Goal: Task Accomplishment & Management: Complete application form

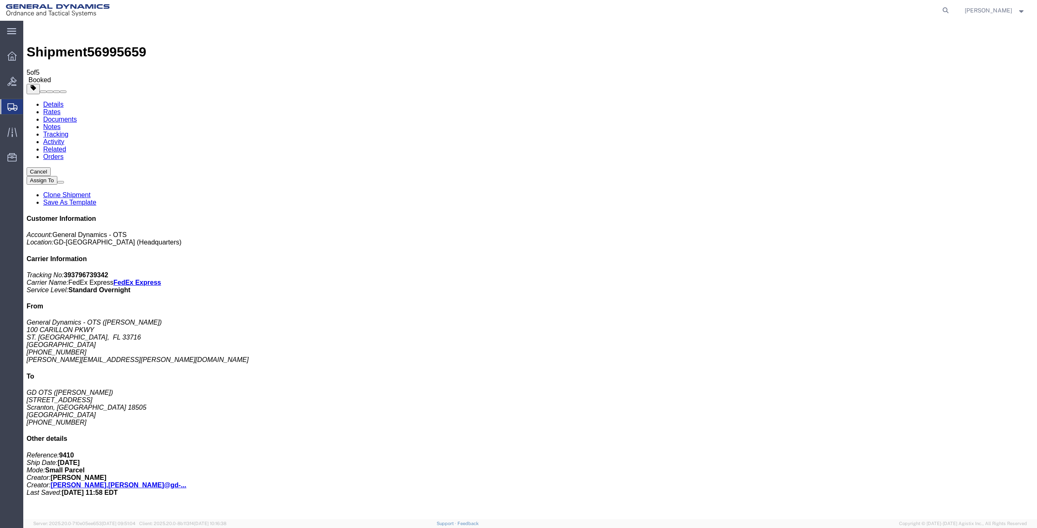
click at [0, 0] on span "Create Shipment" at bounding box center [0, 0] width 0 height 0
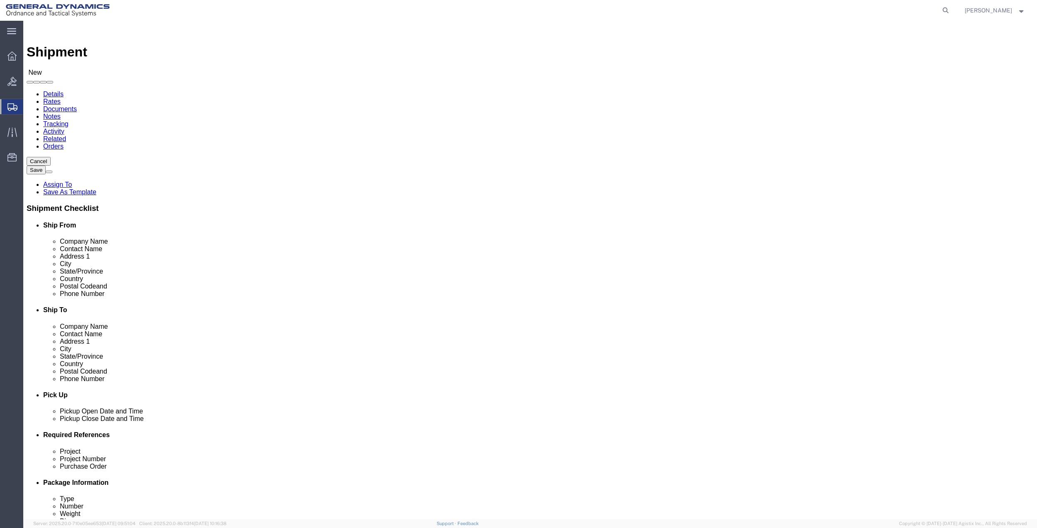
click input "text"
type input "[PERSON_NAME]"
click p "- General Dynamics - OTS - ([PERSON_NAME]) [STREET_ADDRESS]"
select select "FL"
type input "[PERSON_NAME]"
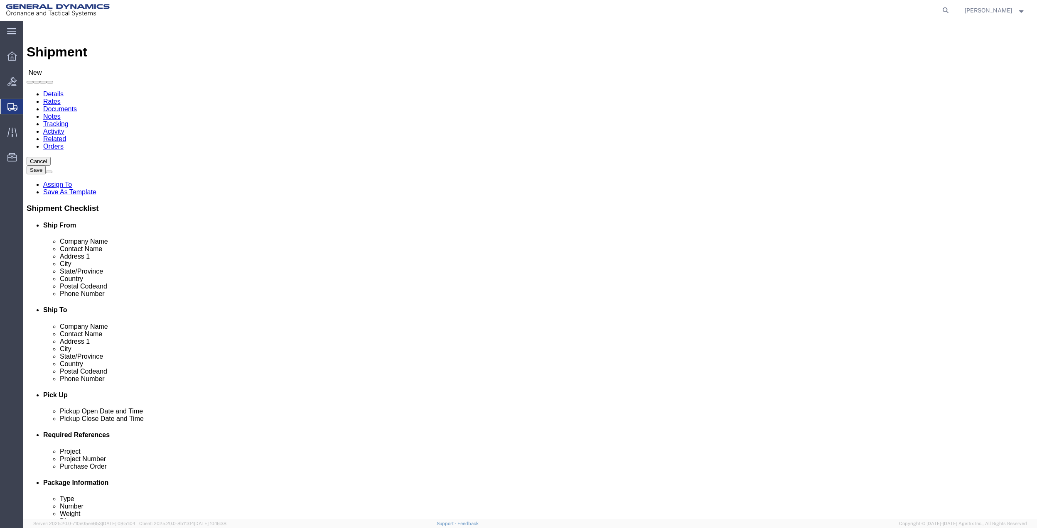
click input "text"
paste input "[PERSON_NAME][EMAIL_ADDRESS][PERSON_NAME][DOMAIN_NAME]"
type input "[PERSON_NAME][EMAIL_ADDRESS][PERSON_NAME][DOMAIN_NAME]"
click input "[PERSON_NAME]"
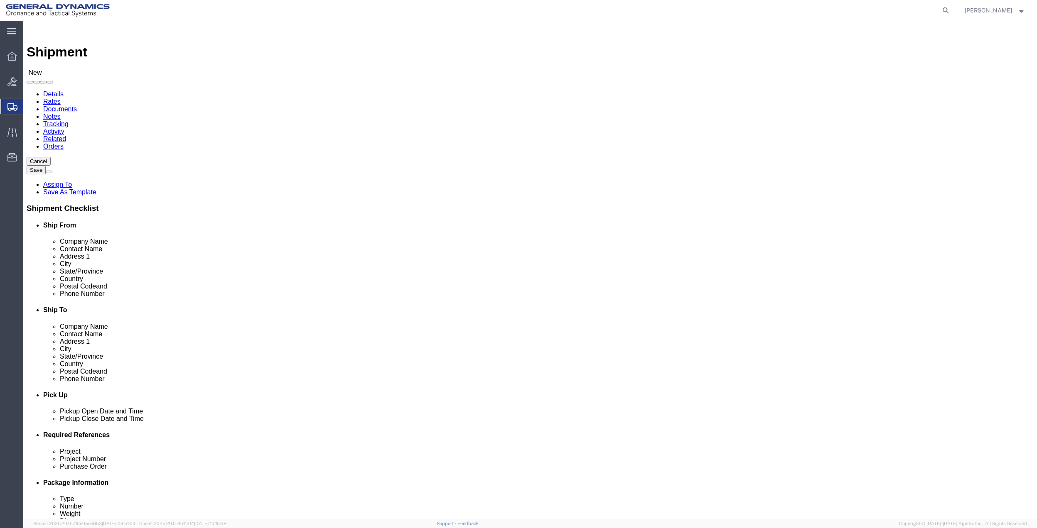
click input "[PERSON_NAME]"
paste input "[PERSON_NAME][EMAIL_ADDRESS][PERSON_NAME][DOMAIN_NAME]"
click input "[PERSON_NAME][EMAIL_ADDRESS][PERSON_NAME][DOMAIN_NAME]"
type input "[PERSON_NAME]"
click input "text"
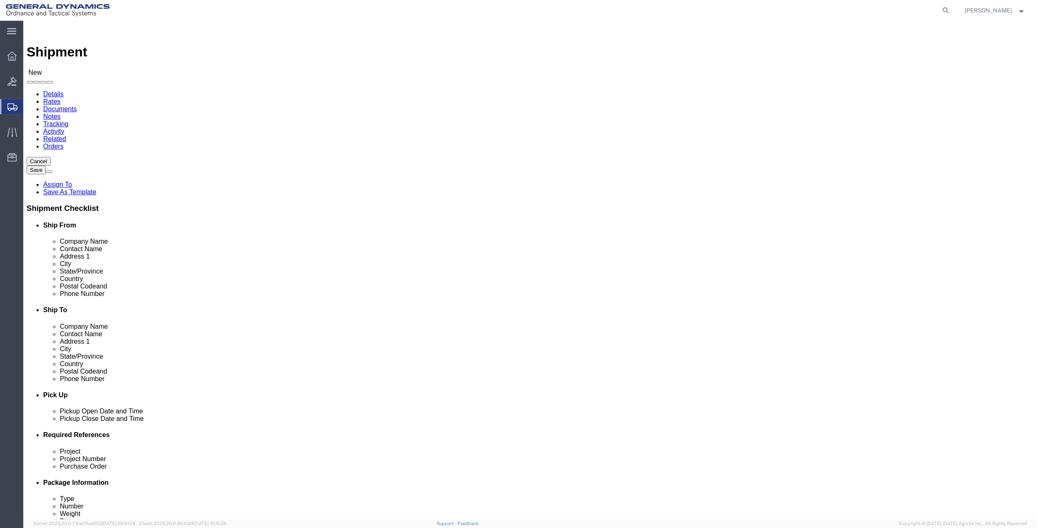
paste input "[PHONE_NUMBER]"
type input "[PHONE_NUMBER]"
click span
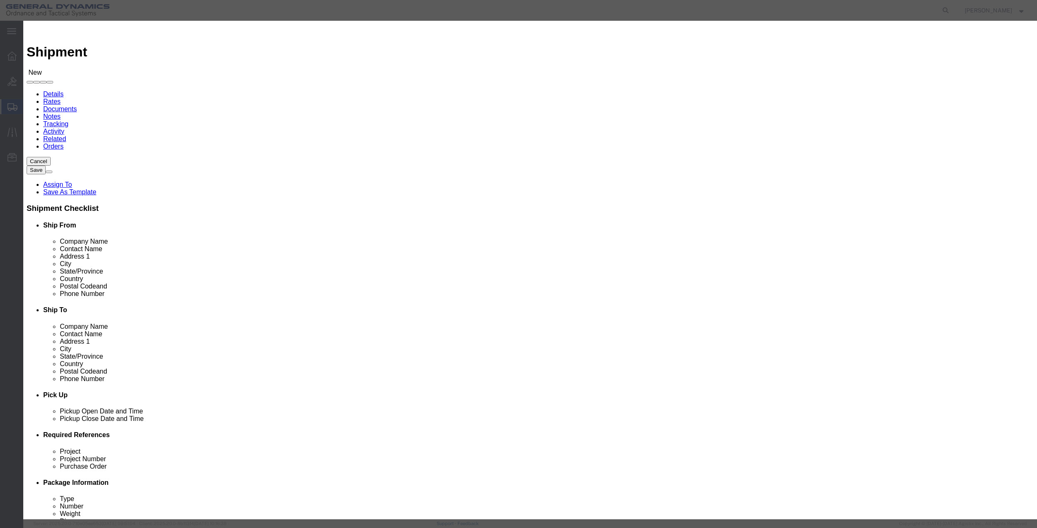
click td
click input "checkbox"
checkbox input "true"
click button "Save"
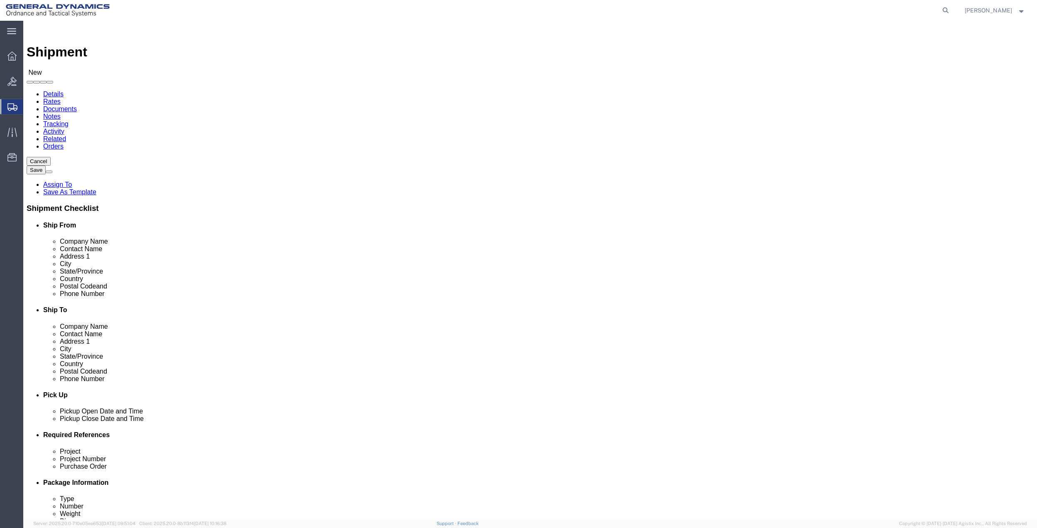
click input "text"
type input "lincol"
click p "- GD-OTS - ([PERSON_NAME] / [PERSON_NAME]) [STREET_ADDRESS]"
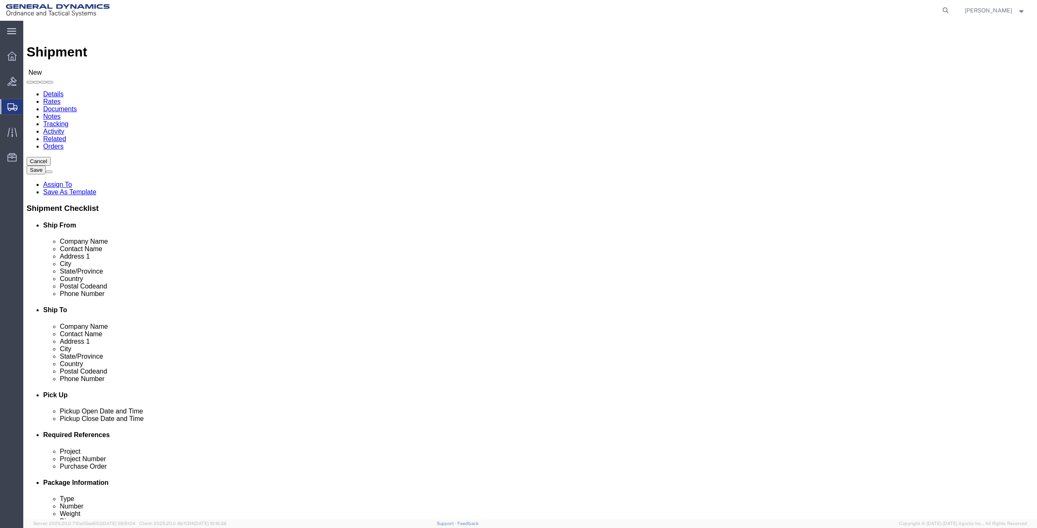
select select "NE"
type input "Lincoln"
click input "text"
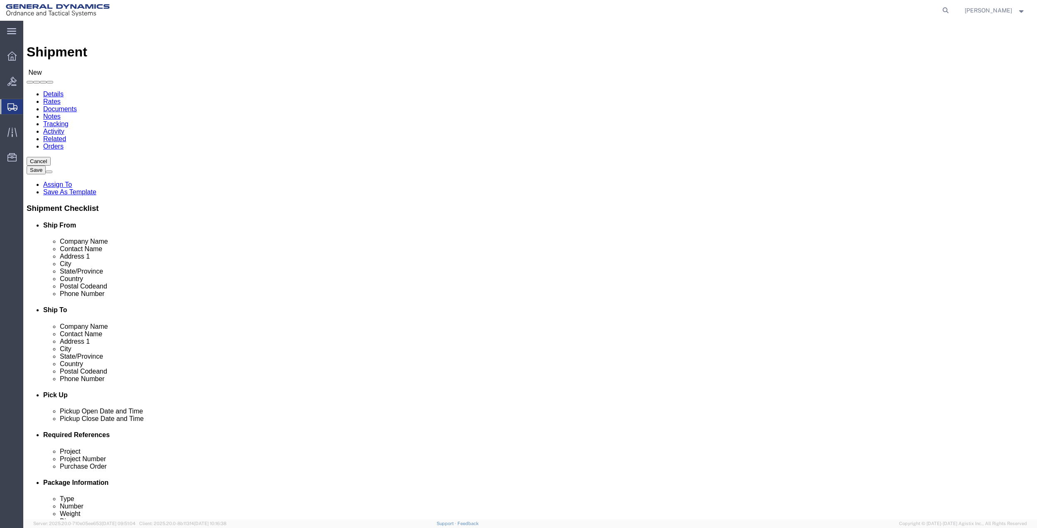
type input "4715 goldenrob ln"
click input "Postal Code"
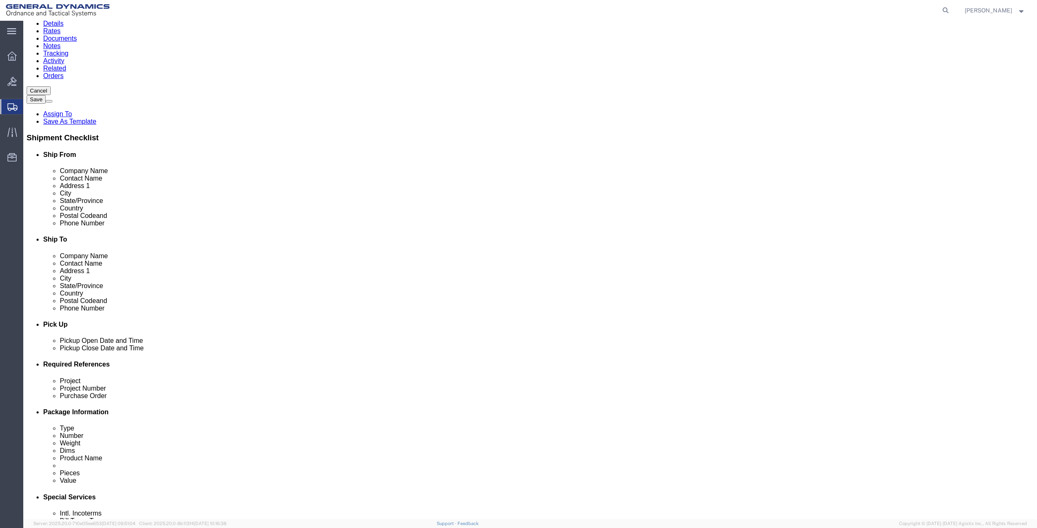
scroll to position [217, 0]
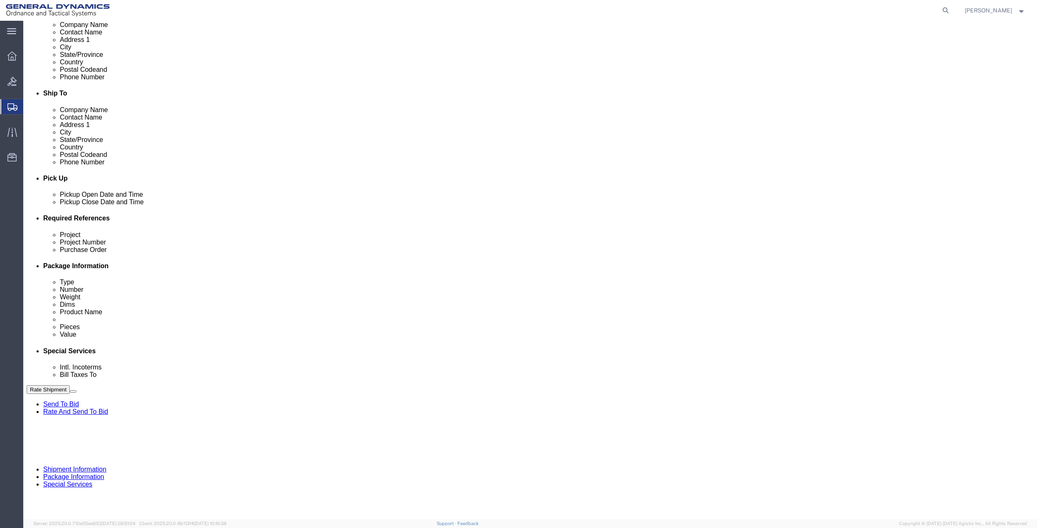
type input "68512"
click button "Add reference"
click input "text"
type input "10gah"
click input "text"
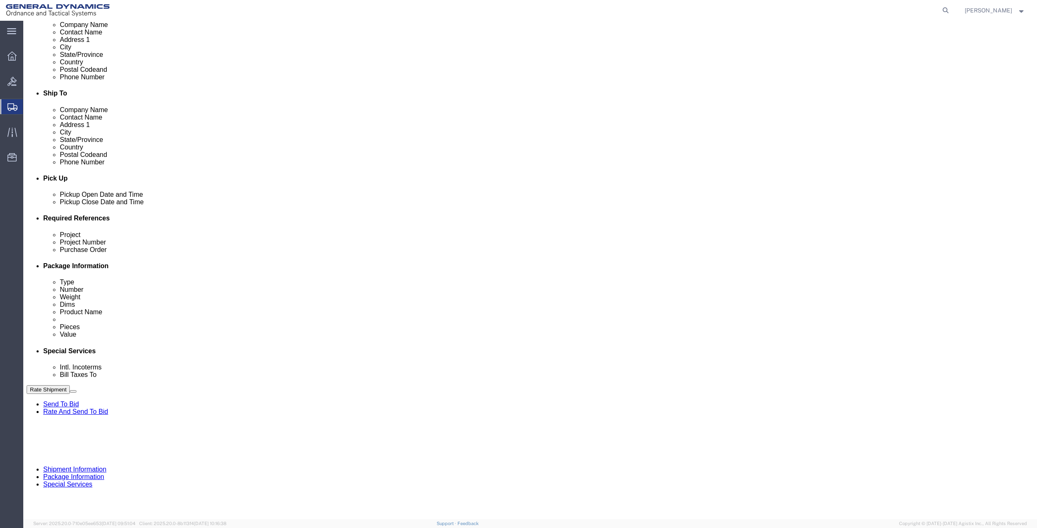
paste input "10gah"
type input "10gah"
click input "text"
paste input "10gah"
type input "10gah"
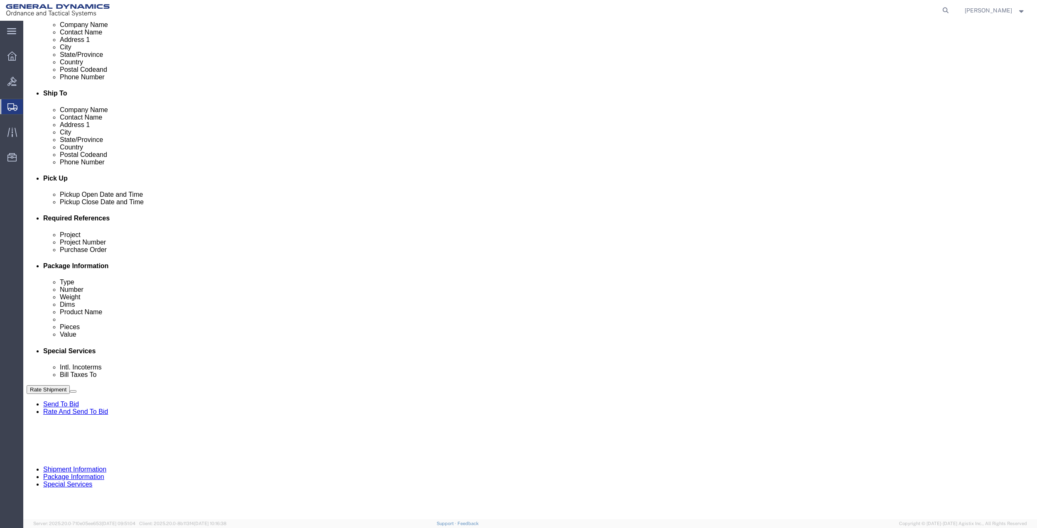
click div "Select Account Type Activity ID Airline Appointment Number ASN Batch Request # …"
drag, startPoint x: 165, startPoint y: 313, endPoint x: 160, endPoint y: 313, distance: 5.0
click input "text"
paste input "10gah"
type input "10gah"
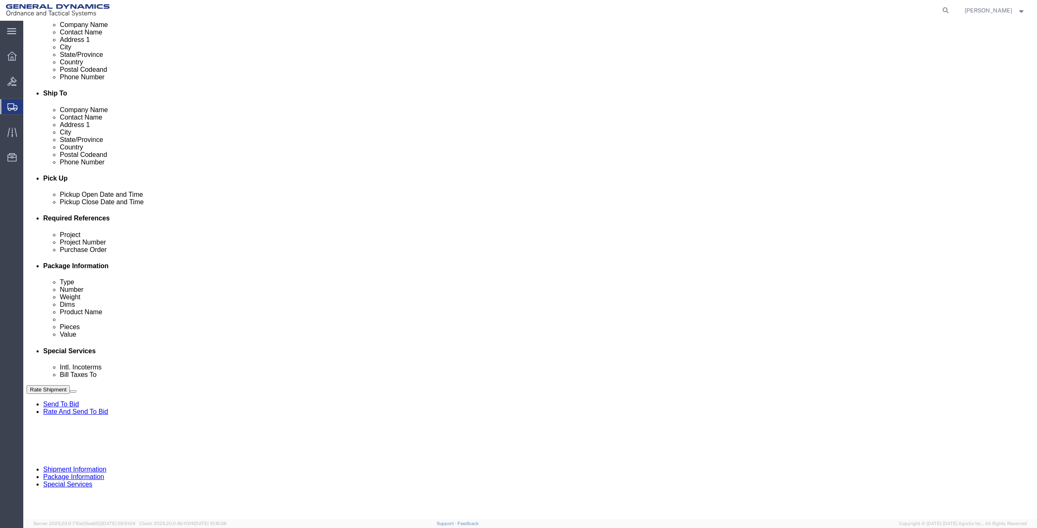
drag, startPoint x: 105, startPoint y: 314, endPoint x: 93, endPoint y: 307, distance: 14.0
click select "Select Account Type Activity ID Airline Appointment Number ASN Batch Request # …"
drag, startPoint x: 82, startPoint y: 313, endPoint x: 82, endPoint y: 304, distance: 9.6
click select "Select Account Type Activity ID Airline Appointment Number ASN Batch Request # …"
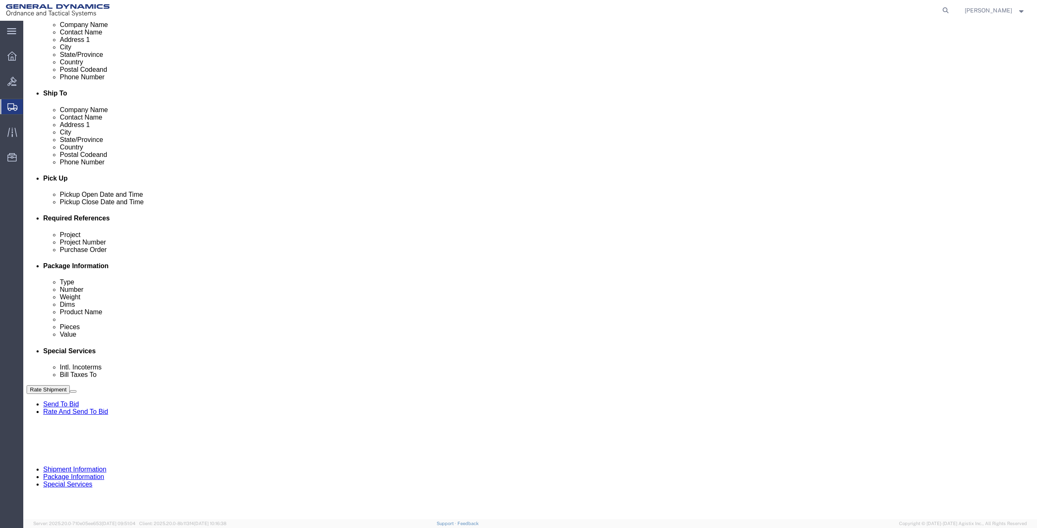
select select "DEPT"
click select "Select Account Type Activity ID Airline Appointment Number ASN Batch Request # …"
click icon
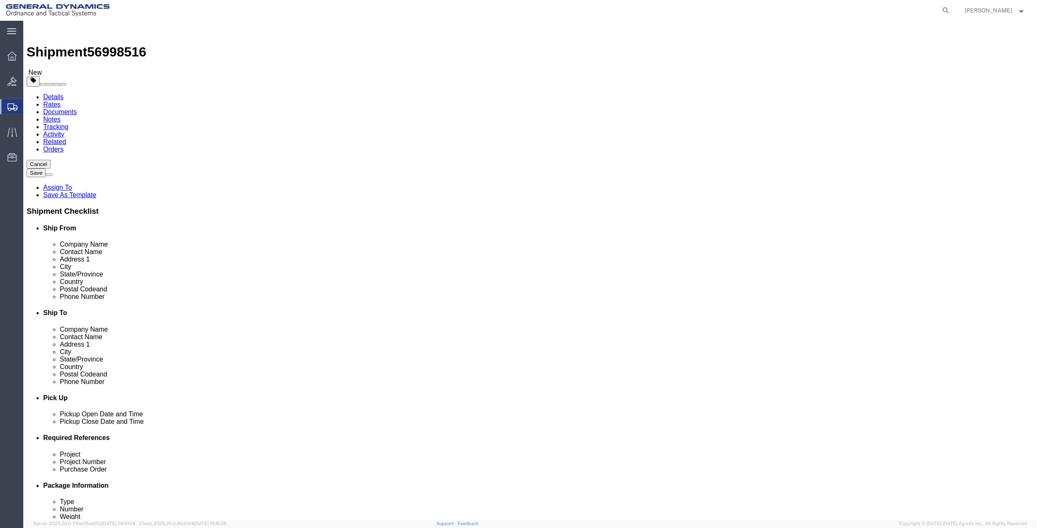
click select "Select Bale(s) Basket(s) Bolt(s) Bottle(s) Buckets Bulk Bundle(s) Can(s) Cardbo…"
select select "ENV"
click select "Select Bale(s) Basket(s) Bolt(s) Bottle(s) Buckets Bulk Bundle(s) Can(s) Cardbo…"
type input "9.50"
type input "12.50"
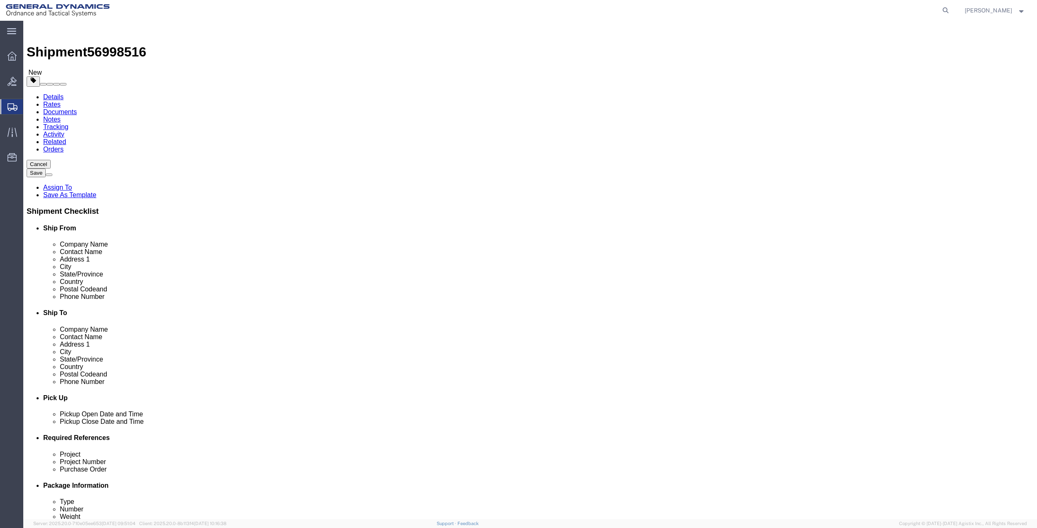
type input "0.25"
type input "1"
click link "Add Content"
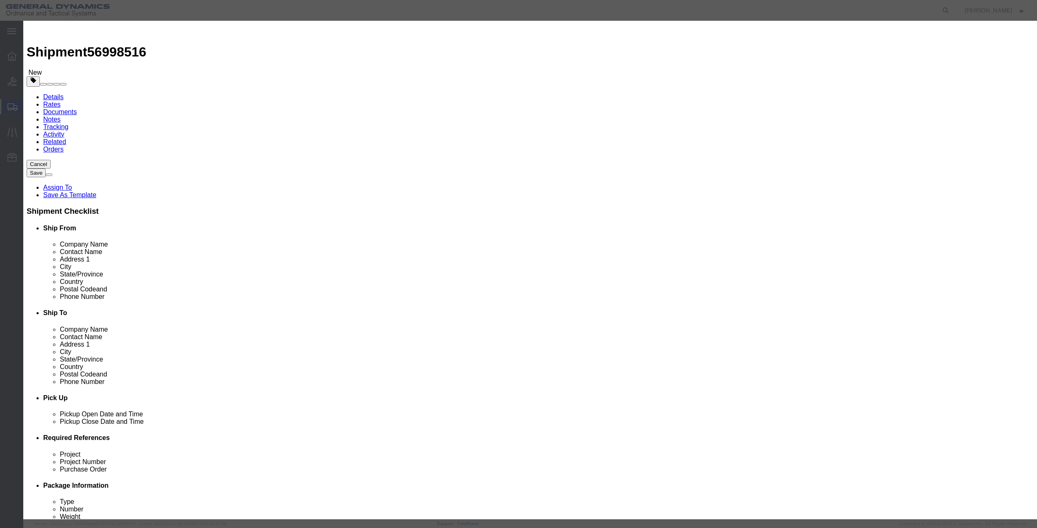
click input "text"
type input "MISC"
type input "100"
click input "0"
type input "01"
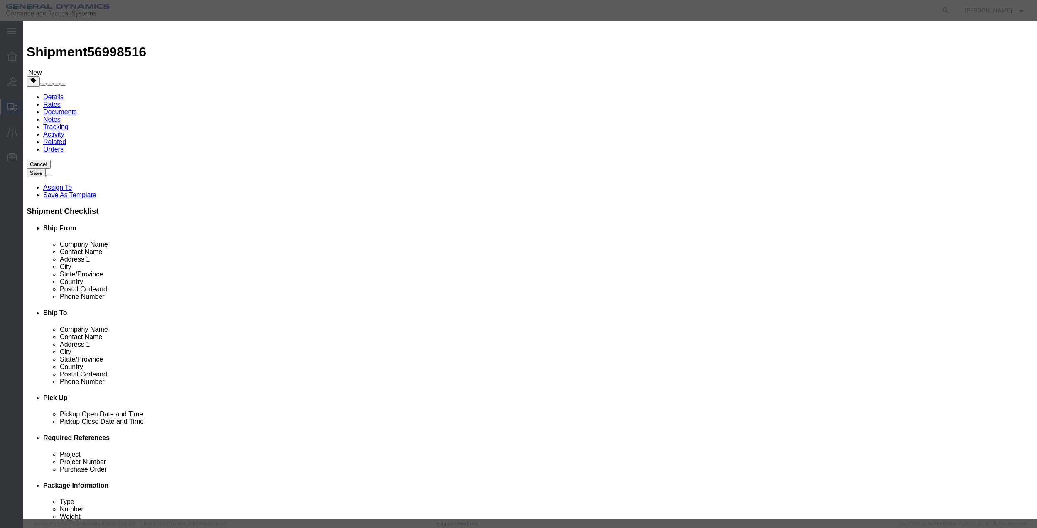
click select "Select 50 55 60 65 70 85 92.5 100 125 175 250 300 400"
select select "70"
click select "Select 50 55 60 65 70 85 92.5 100 125 175 250 300 400"
click button "Save & Close"
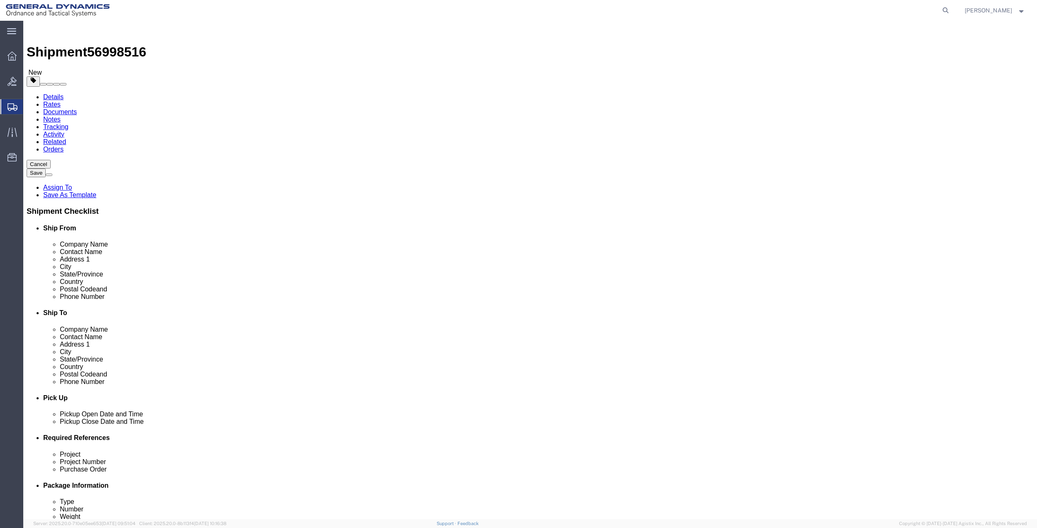
click link "Special Services"
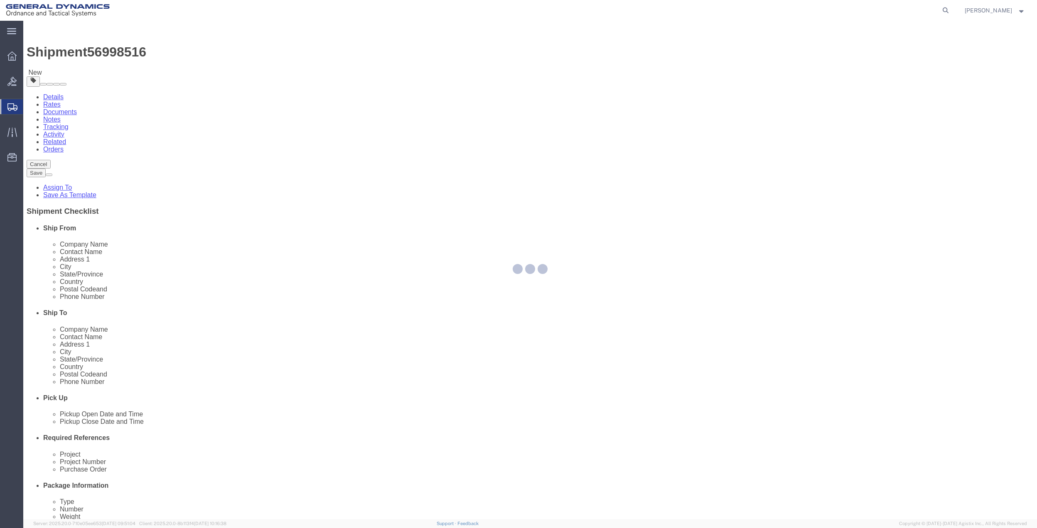
select select
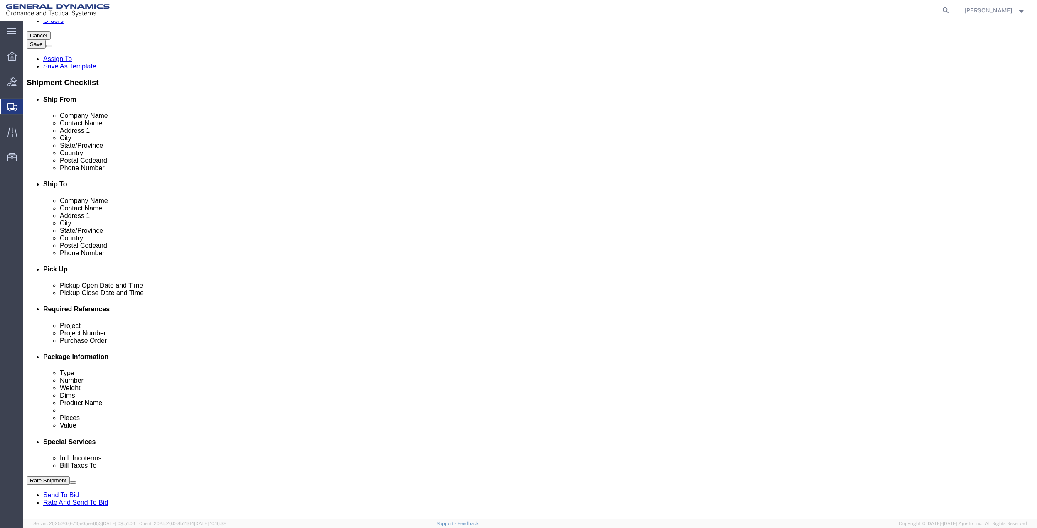
scroll to position [166, 0]
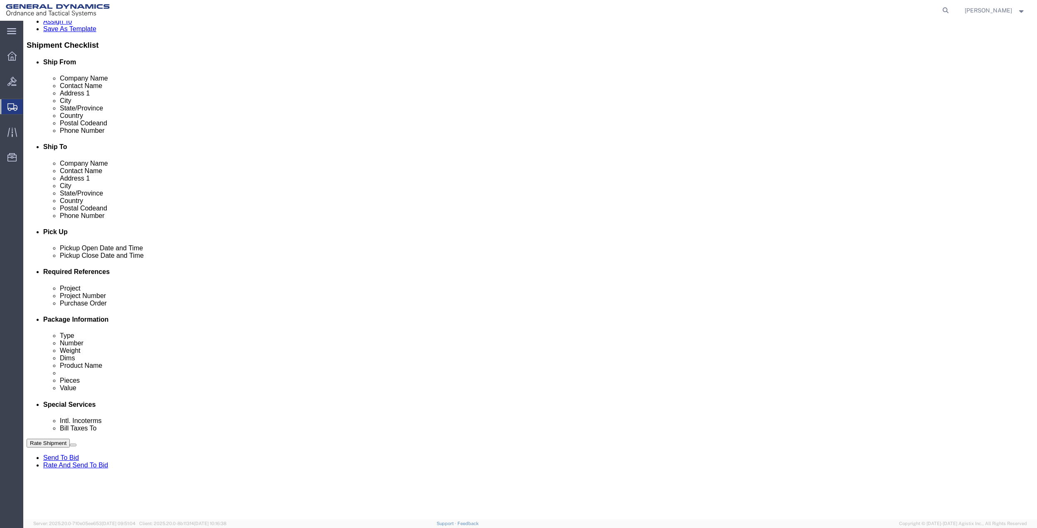
drag, startPoint x: 220, startPoint y: 310, endPoint x: 218, endPoint y: 322, distance: 12.2
click select "Select Buyer Cost Center Department Operations Number Order Number Sales Person"
select select "DEPARTMENT"
click select "Select Buyer Cost Center Department Operations Number Order Number Sales Person"
click select "Select [GEOGRAPHIC_DATA] [GEOGRAPHIC_DATA] [GEOGRAPHIC_DATA] [GEOGRAPHIC_DATA] …"
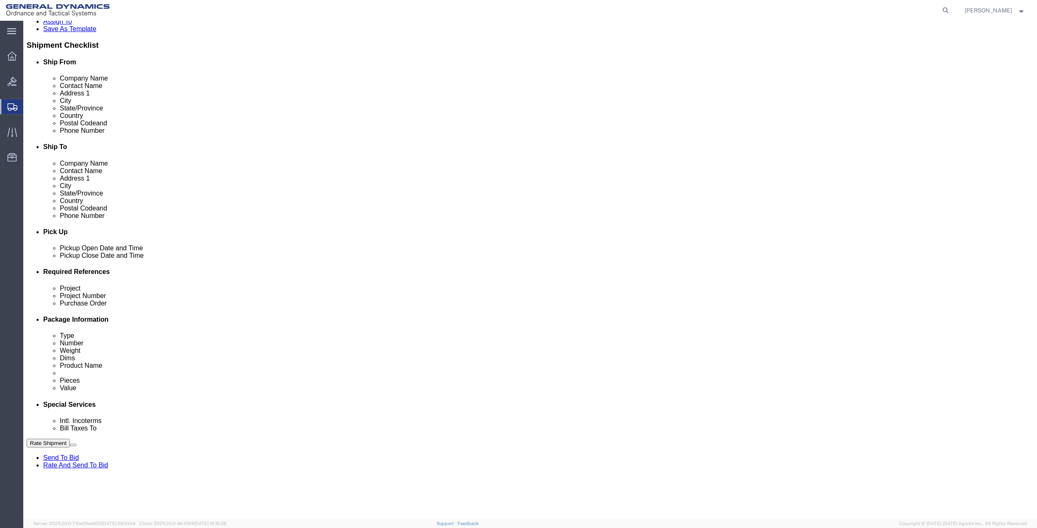
select select "1763983"
click select "Select [GEOGRAPHIC_DATA] [GEOGRAPHIC_DATA] [GEOGRAPHIC_DATA] [GEOGRAPHIC_DATA] …"
click select "Select 10AFM 10GAG 10GAH 10GFL 10GFO 10GIE 10GIS 30MABS St [PERSON_NAME] Program"
select select "214681"
click select "Select 10AFM 10GAG 10GAH 10GFL 10GFO 10GIE 10GIS 30MABS St [PERSON_NAME] Program"
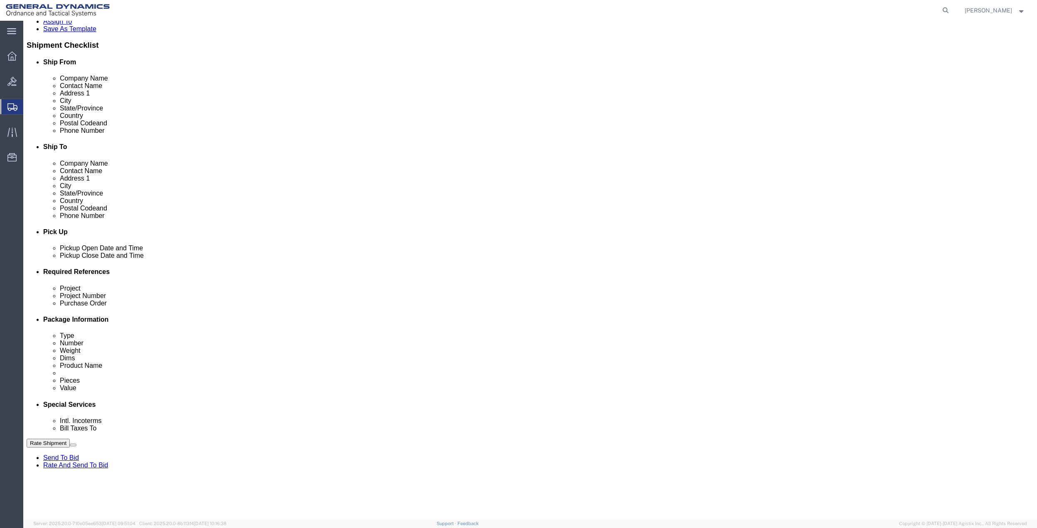
click input "General Dynamics OTS % Data2Logistics"
click p "- GEDOTS %DATA 2 LOGISTICS - (GEDOTS %DATA 2 LOGISTICS) [GEOGRAPHIC_DATA][PERSO…"
type input "GEDOTS %DATA 2 LOGISTICS"
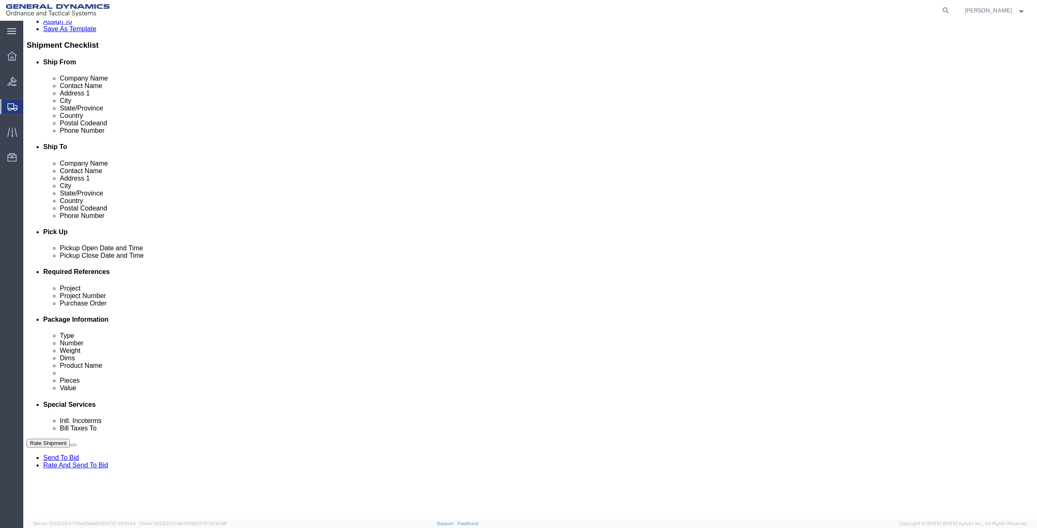
type input "PO BOX 61050"
type input "GEDOTS %DATA 2 LOGISTICS"
type input "FORT [PERSON_NAME]"
type input "33906"
select select "FL"
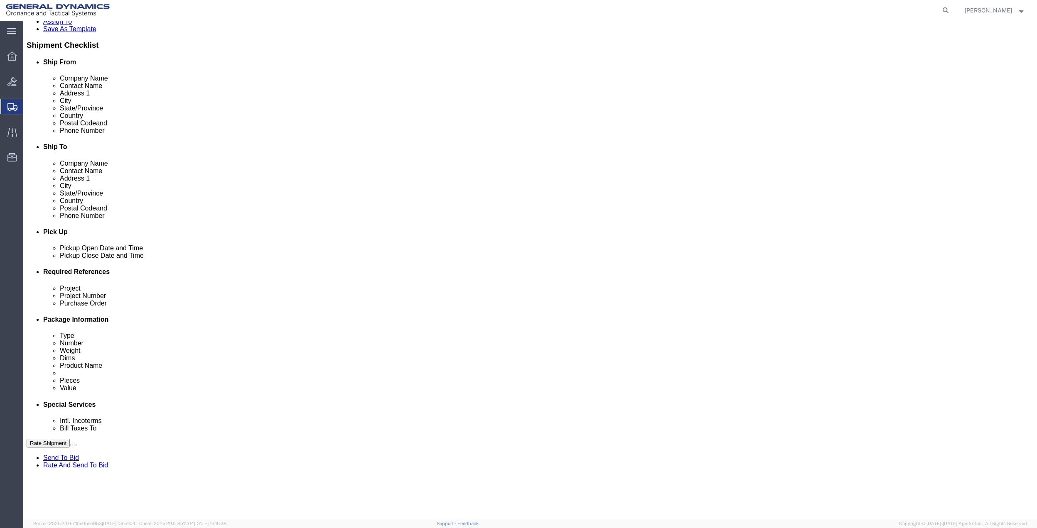
type input "GEDOTS %DATA 2 LOGISTICS"
click button "Rate Shipment"
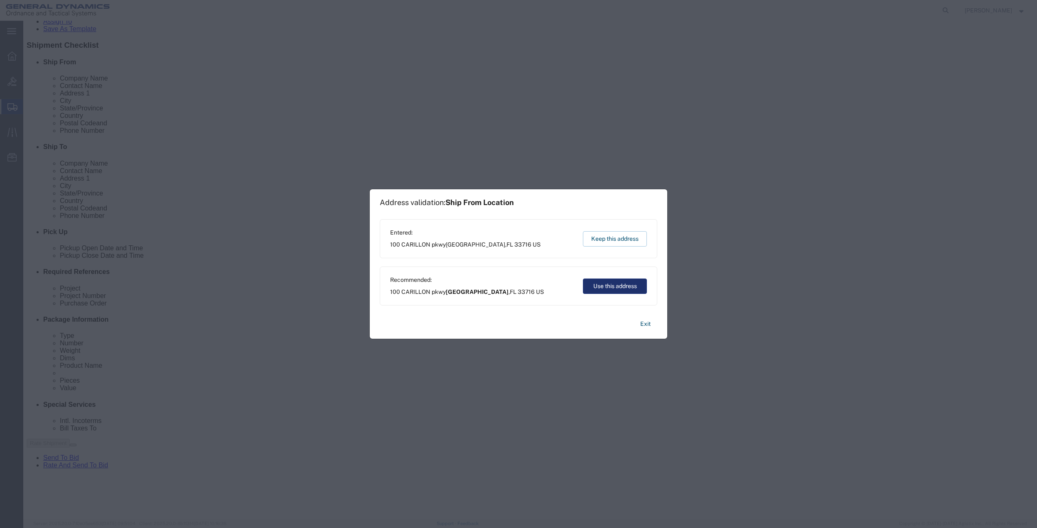
click at [625, 283] on button "Use this address" at bounding box center [615, 286] width 64 height 15
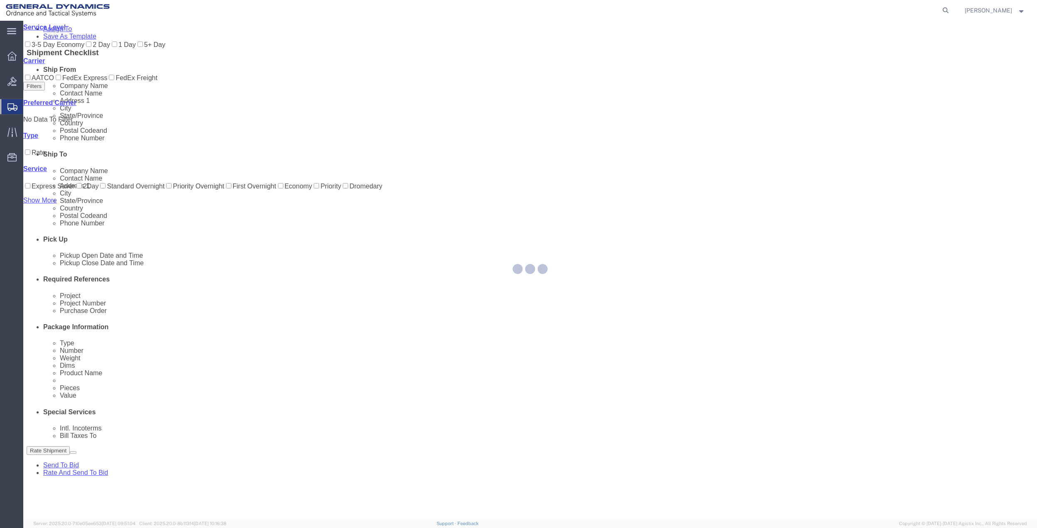
scroll to position [0, 0]
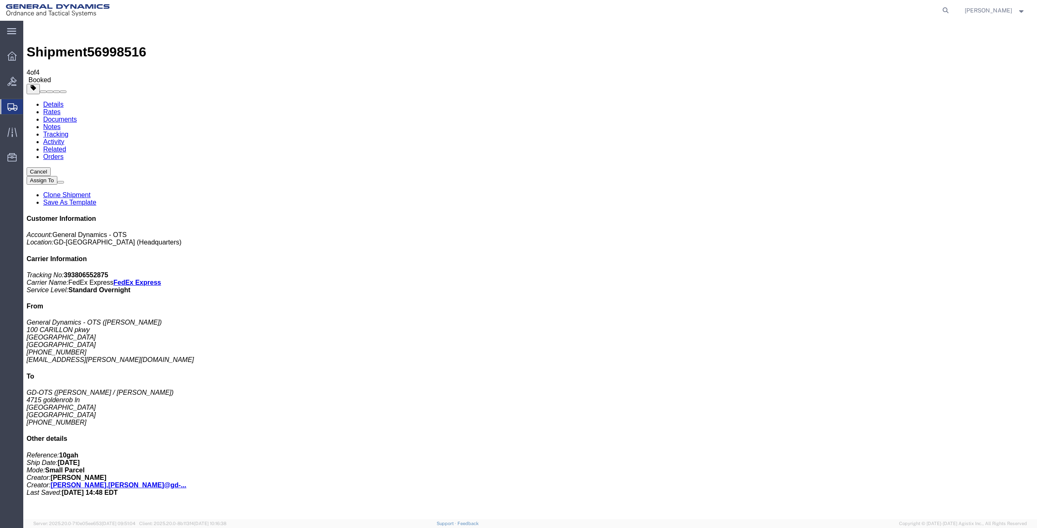
drag, startPoint x: 108, startPoint y: 164, endPoint x: 374, endPoint y: 156, distance: 265.9
click at [51, 167] on button "Cancel" at bounding box center [39, 171] width 24 height 9
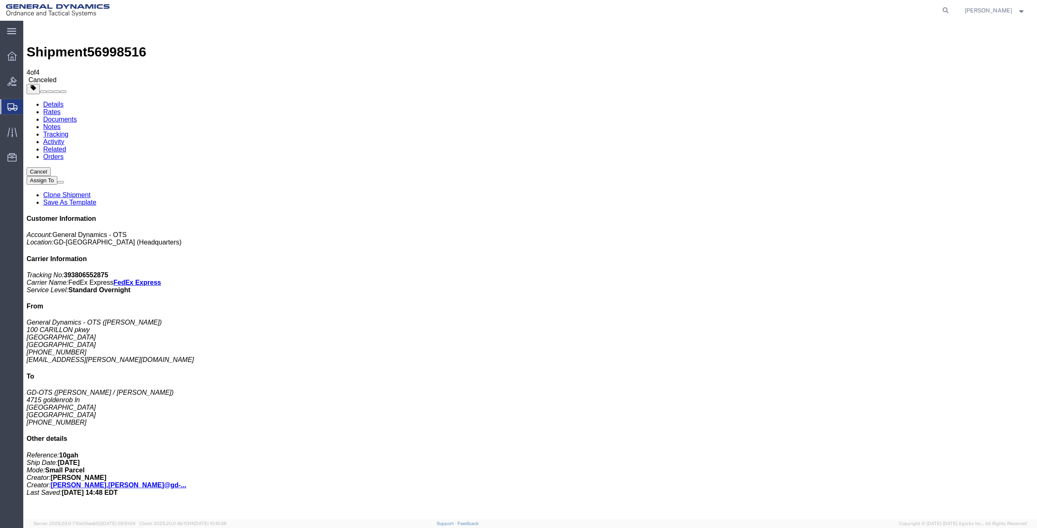
click at [0, 0] on span "Create Shipment" at bounding box center [0, 0] width 0 height 0
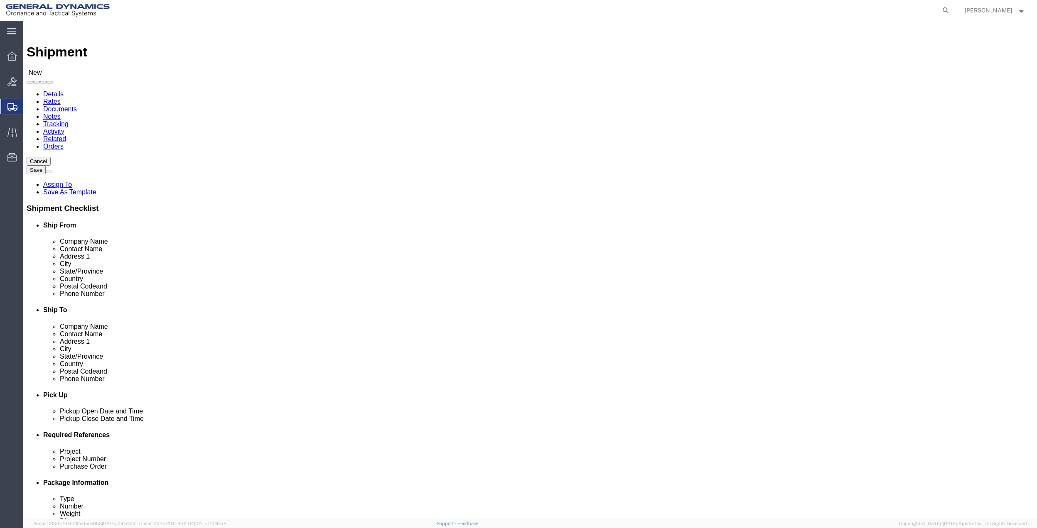
click input "text"
type input "kelsey du"
drag, startPoint x: 176, startPoint y: 218, endPoint x: 654, endPoint y: 166, distance: 480.1
click p "- General Dynamics - OTS - ([PERSON_NAME]) [STREET_ADDRESS]"
select select "FL"
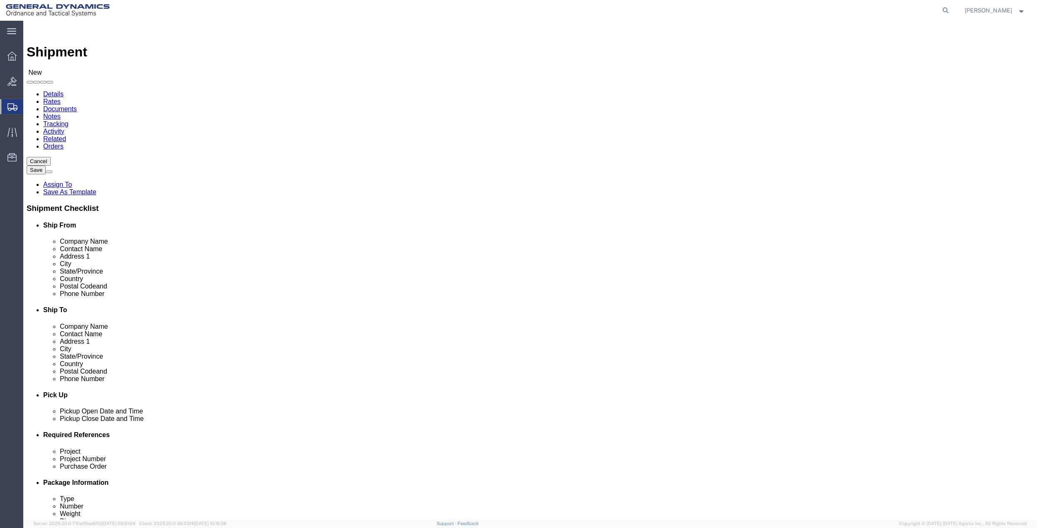
type input "[PERSON_NAME]"
click input "text"
type input "finnish kir"
click input "text"
type input "lincoln"
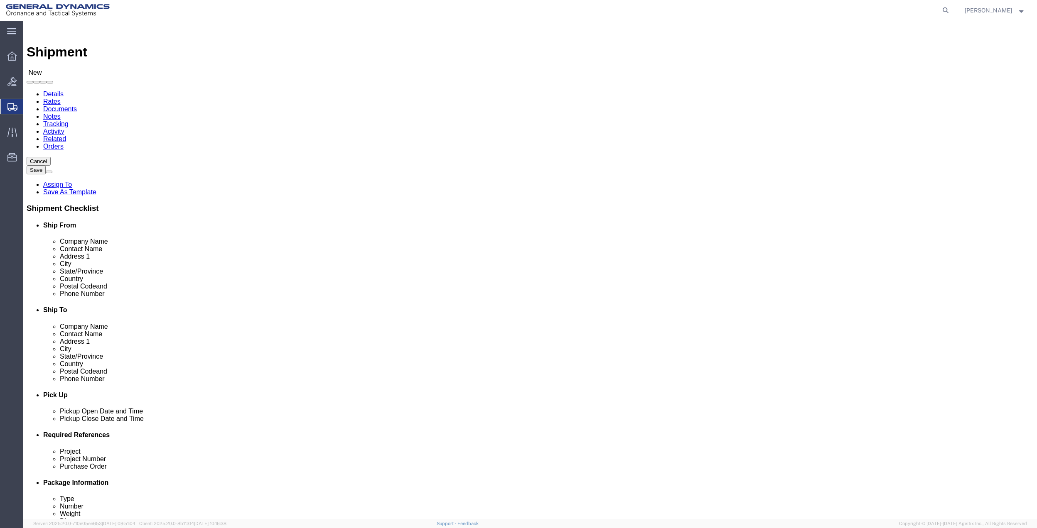
click p "- [PERSON_NAME] - ([PERSON_NAME]) [STREET_ADDRESS][PERSON_NAME]"
select select "NE"
type input "Lincoln"
click input "text"
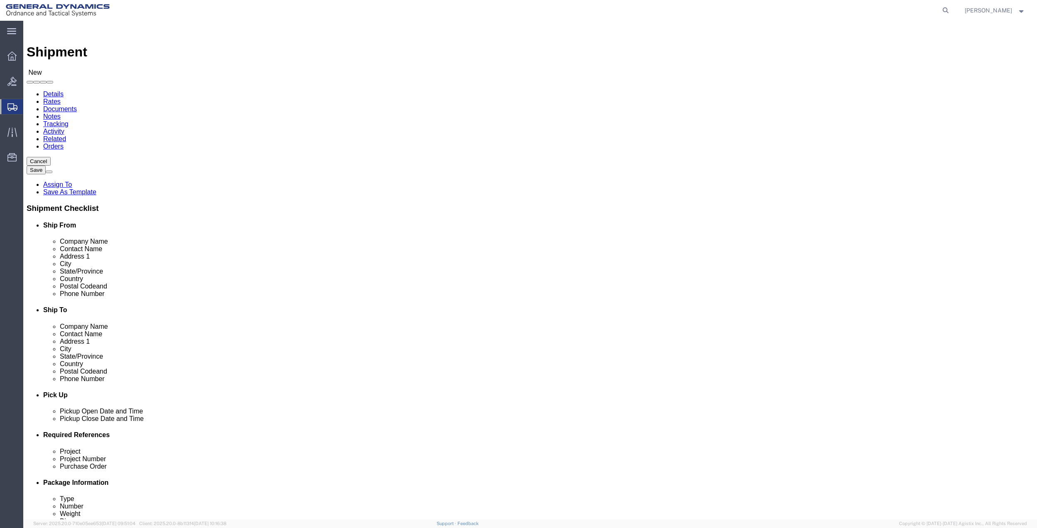
click input "text"
type input "4715 goldenrod ln"
click input "Postal Code"
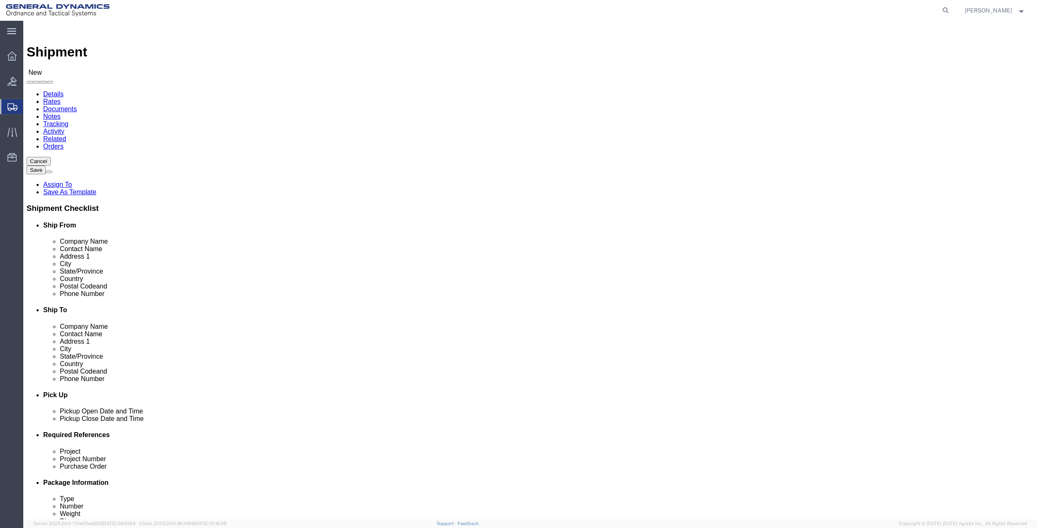
type input "68512"
click input "text"
paste input "214/232-9759"
type input "214/232-9759"
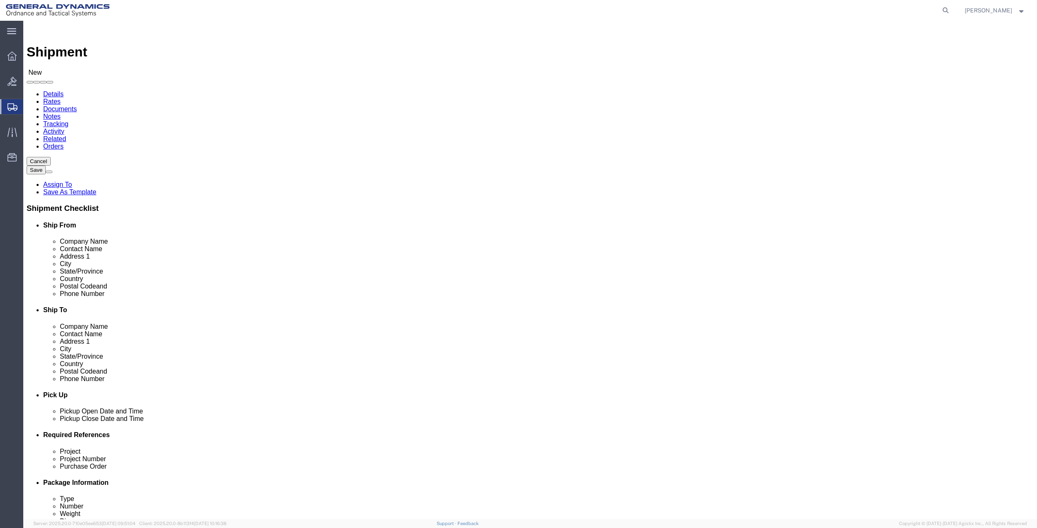
click input "finnish kir"
type input "[PERSON_NAME]"
click input "text"
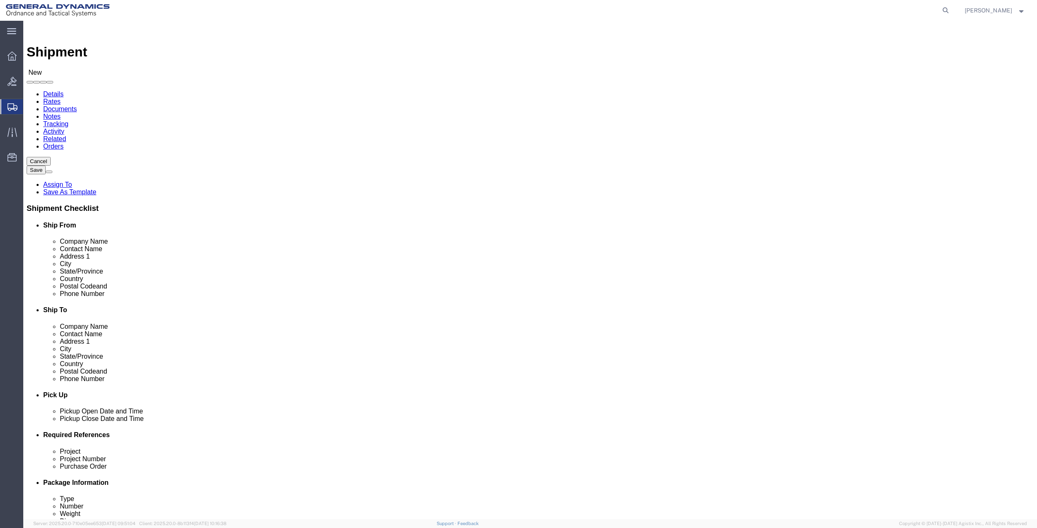
click input "text"
paste input "[PERSON_NAME]"
type input "[PERSON_NAME]"
click span
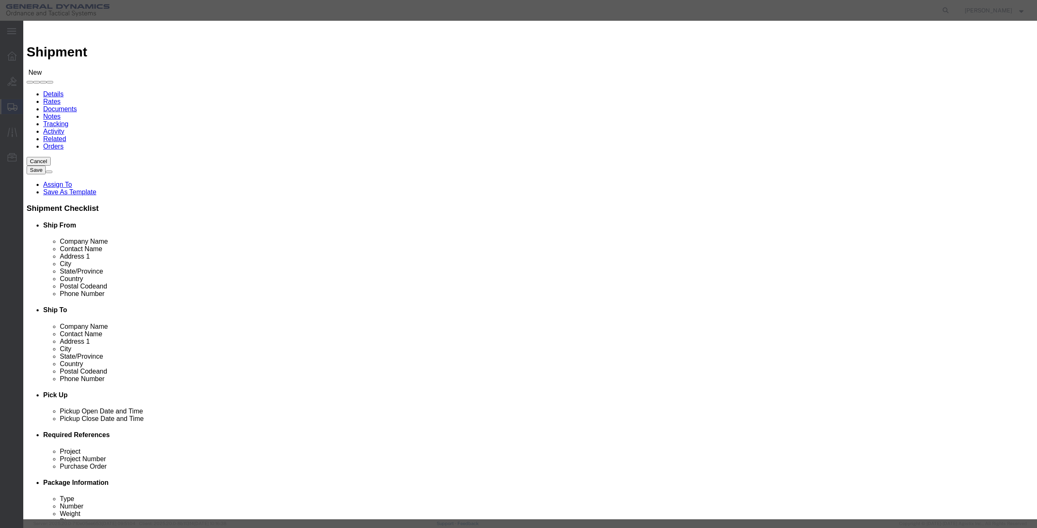
click input "checkbox"
checkbox input "true"
click button "Save"
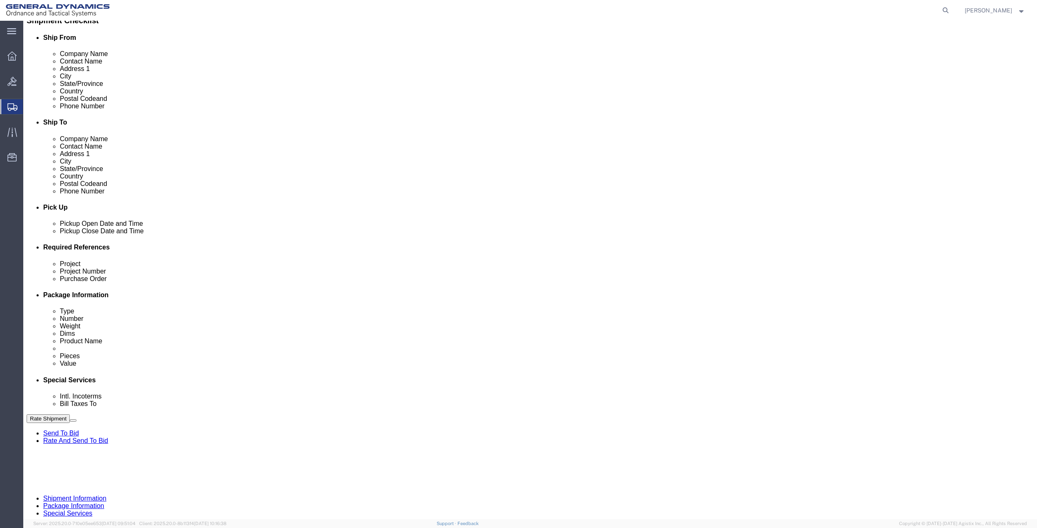
scroll to position [217, 0]
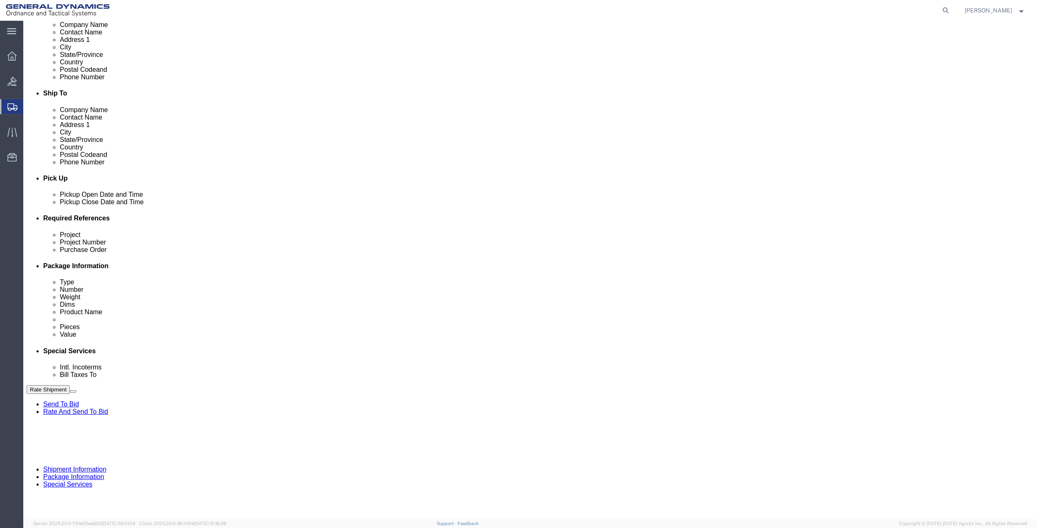
click button "Add reference"
click input "text"
type input "10GAH"
click input "text"
paste input "10GAH"
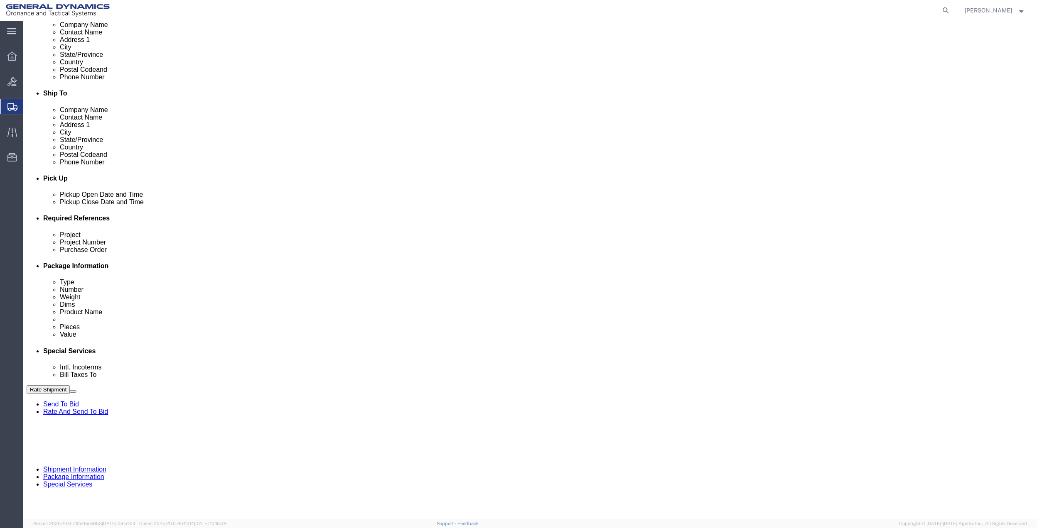
type input "10GAH"
click input "text"
paste input "10GAH"
type input "10GAH"
drag, startPoint x: 199, startPoint y: 310, endPoint x: 117, endPoint y: 312, distance: 82.3
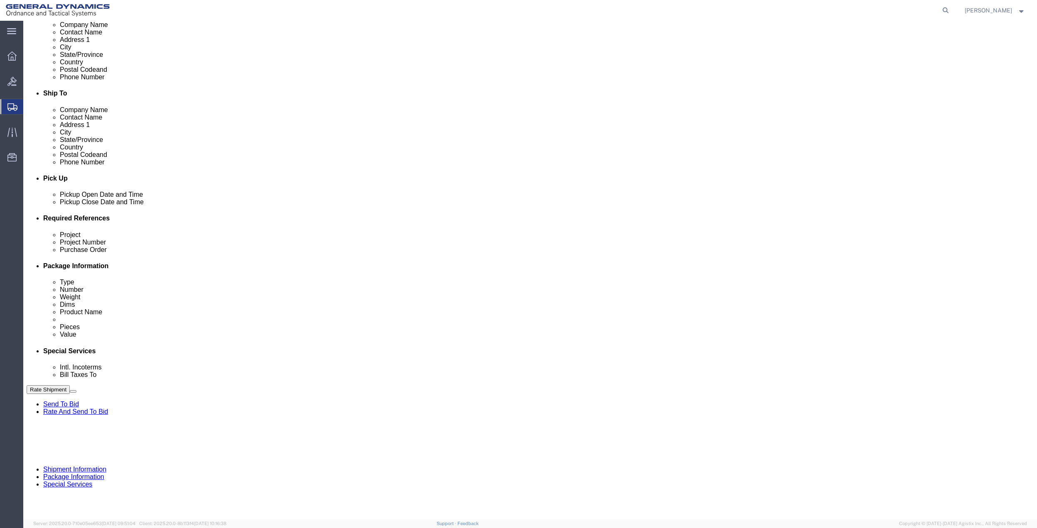
click input "text"
paste input "10GAH"
type input "10GAH"
drag, startPoint x: 111, startPoint y: 311, endPoint x: 103, endPoint y: 304, distance: 10.9
click select "Select Account Type Activity ID Airline Appointment Number ASN Batch Request # …"
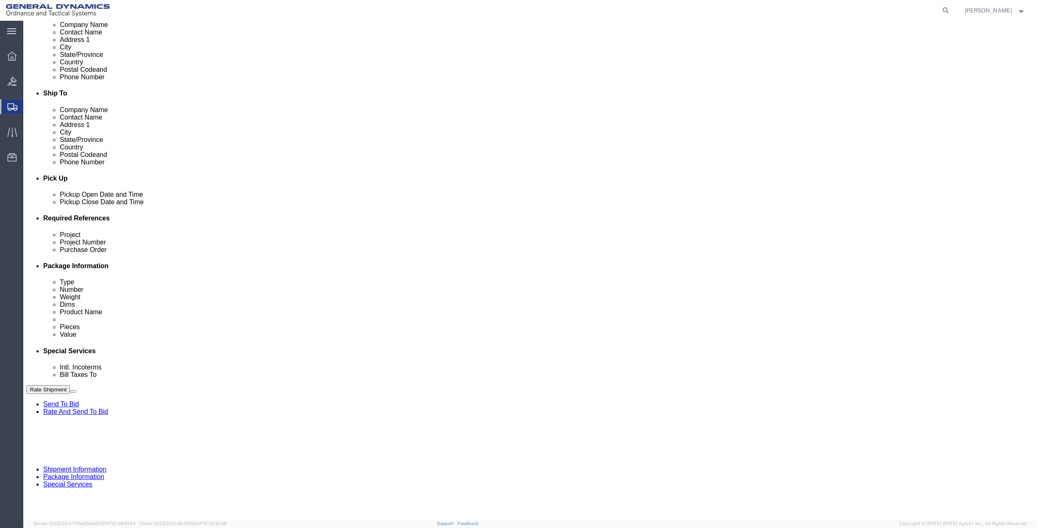
select select "DEPT"
click select "Select Account Type Activity ID Airline Appointment Number ASN Batch Request # …"
click icon
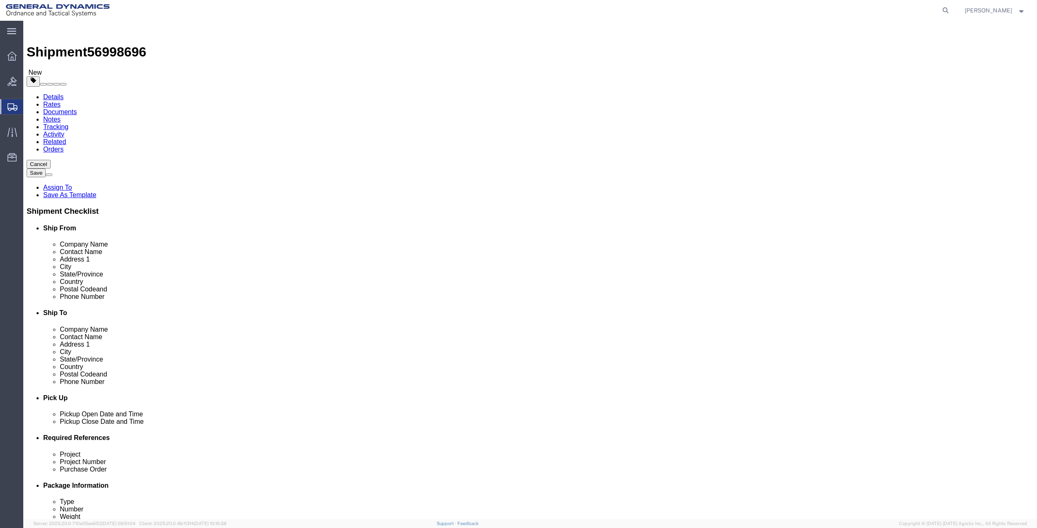
click div "x Package Type Select Bale(s) Basket(s) Bolt(s) Bottle(s) Buckets Bulk Bundle(s…"
click div
click select "Select Bale(s) Basket(s) Bolt(s) Bottle(s) Buckets Bulk Bundle(s) Can(s) Cardbo…"
select select "ENV"
click select "Select Bale(s) Basket(s) Bolt(s) Bottle(s) Buckets Bulk Bundle(s) Can(s) Cardbo…"
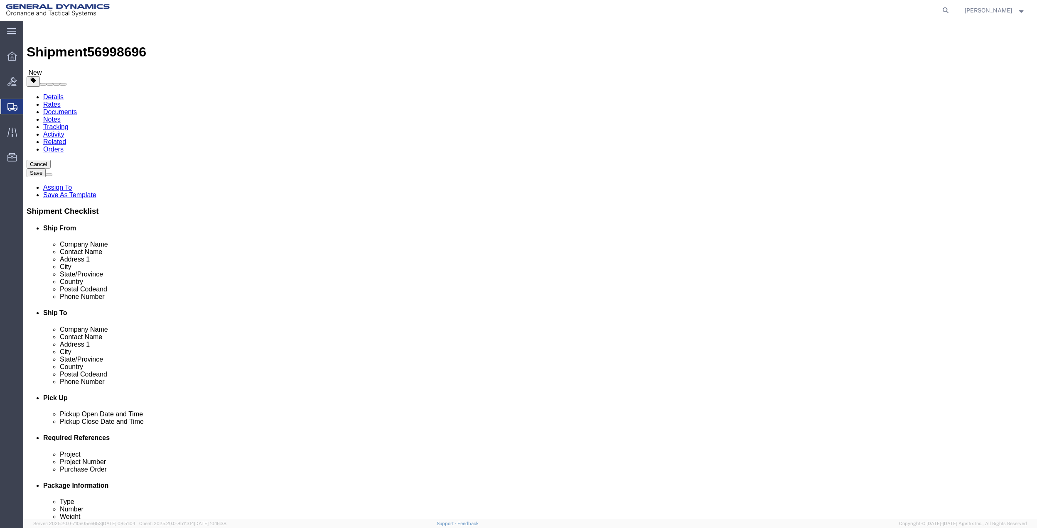
type input "9.50"
type input "12.50"
type input "0.25"
type input "1"
click link "Add Content"
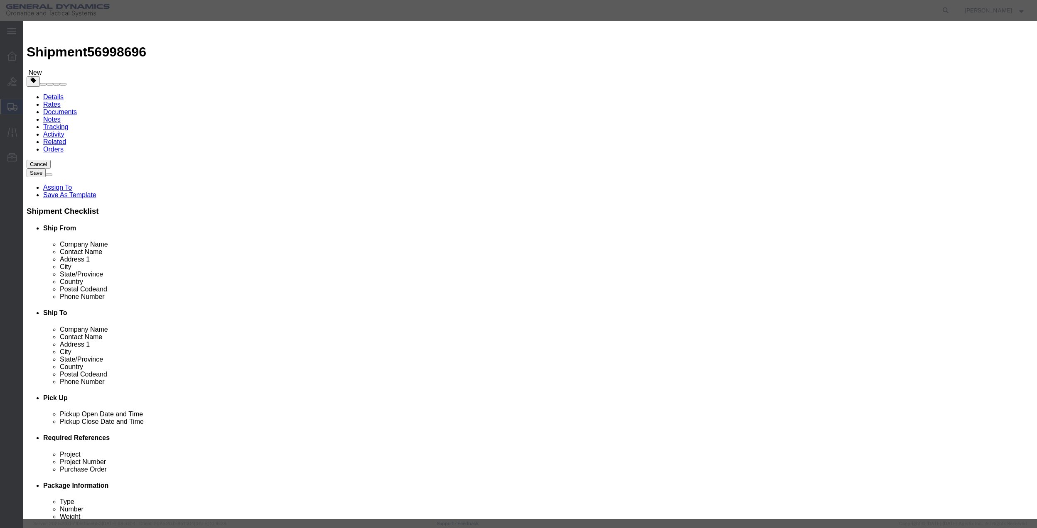
click input "text"
type input "MISC"
type input "100"
click input "0"
type input "01"
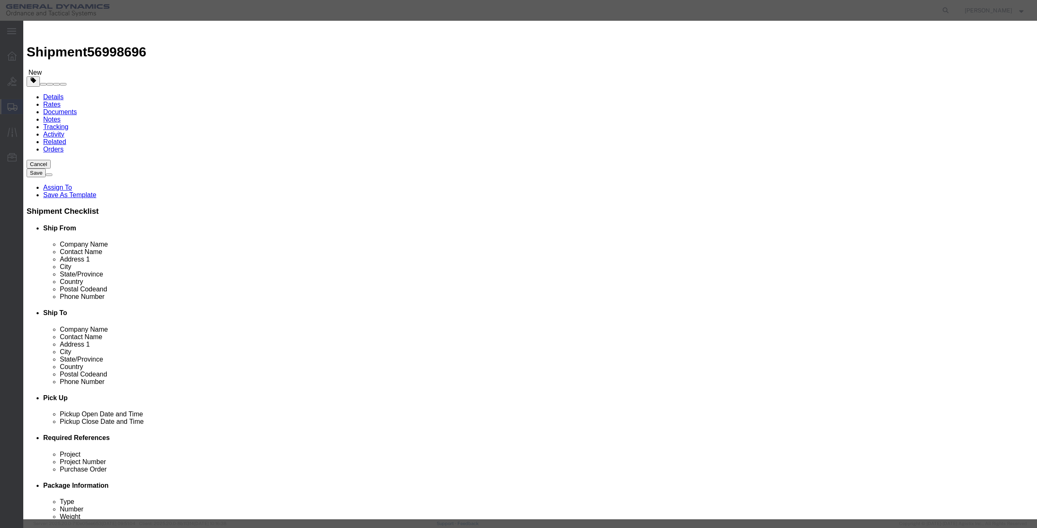
click select "Select 50 55 60 65 70 85 92.5 100 125 175 250 300 400"
select select "70"
click select "Select 50 55 60 65 70 85 92.5 100 125 175 250 300 400"
click button "Save & Close"
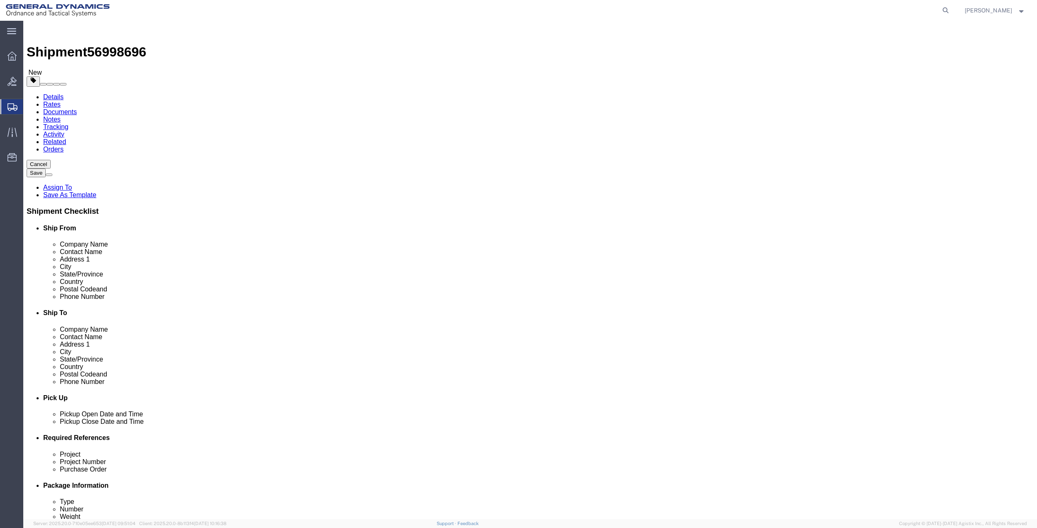
click icon
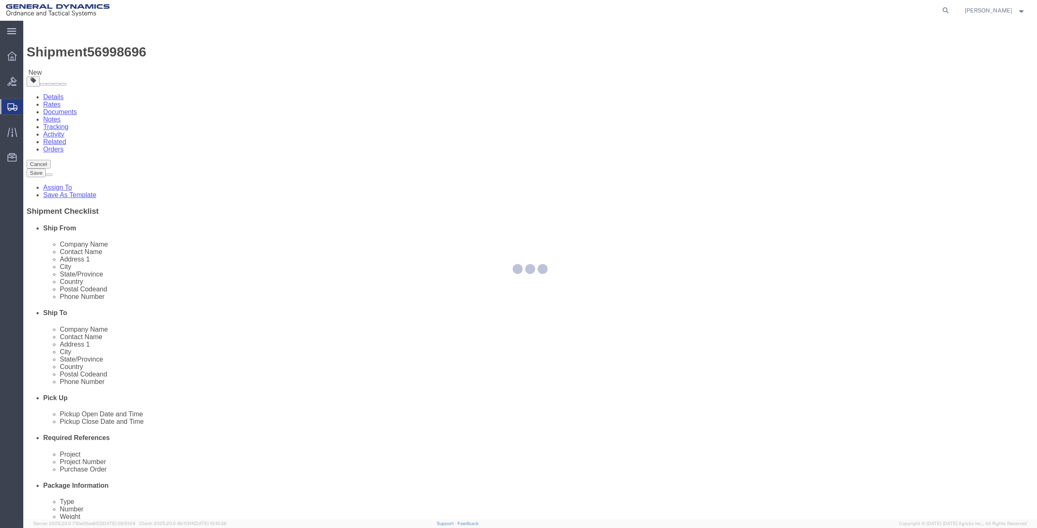
select select
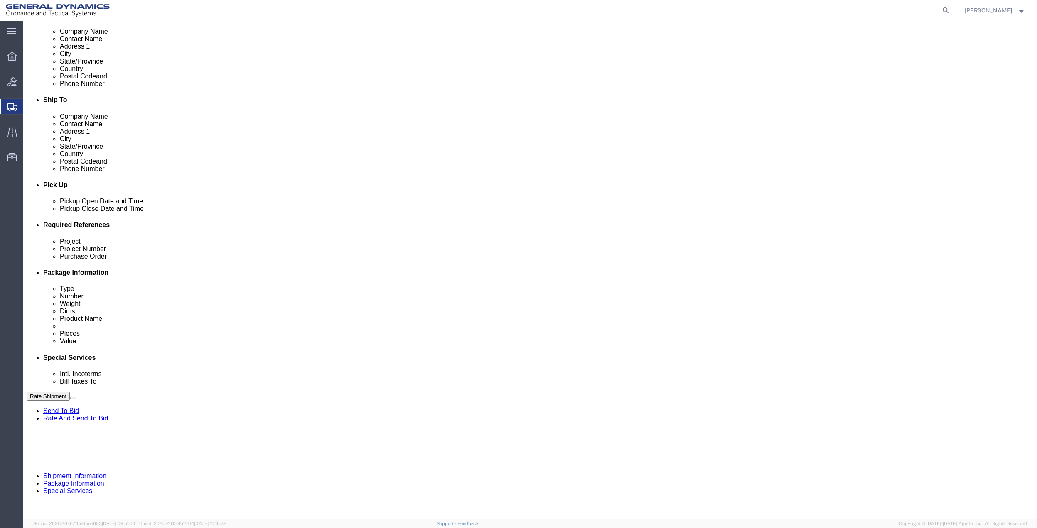
scroll to position [221, 0]
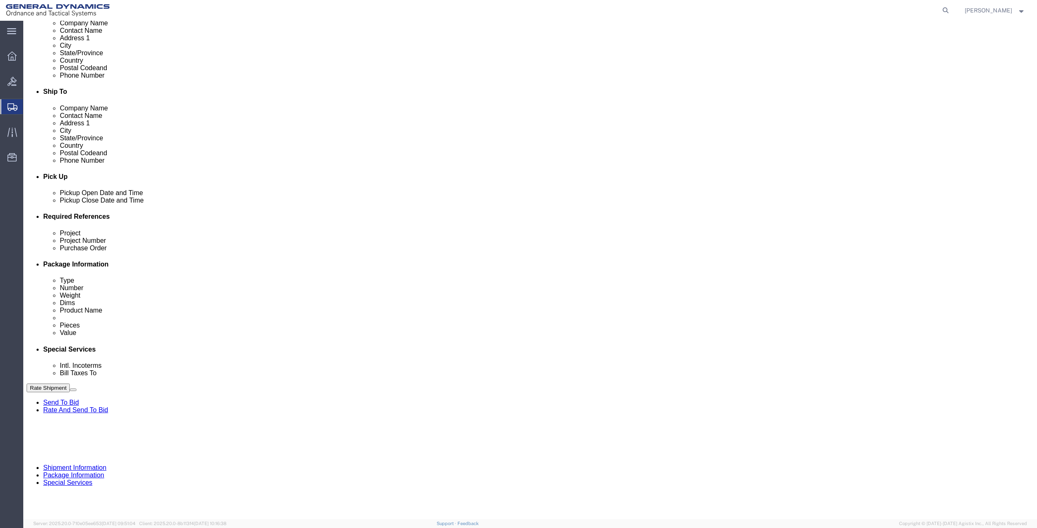
click select "Select Buyer Cost Center Department Operations Number Order Number Sales Person"
select select "DEPARTMENT"
click select "Select Buyer Cost Center Department Operations Number Order Number Sales Person"
click select "Select [GEOGRAPHIC_DATA] [GEOGRAPHIC_DATA] [GEOGRAPHIC_DATA] [GEOGRAPHIC_DATA] …"
select select "1763983"
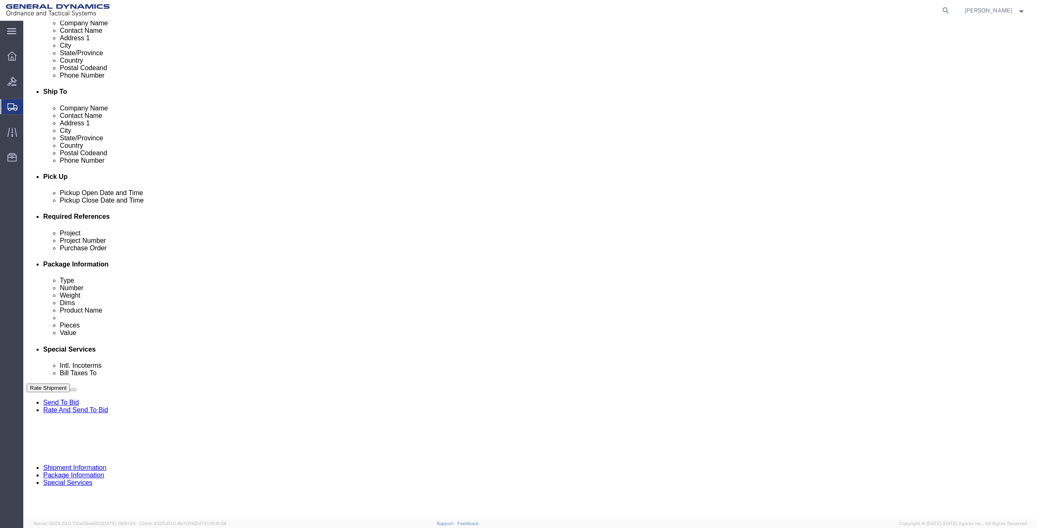
click select "Select [GEOGRAPHIC_DATA] [GEOGRAPHIC_DATA] [GEOGRAPHIC_DATA] [GEOGRAPHIC_DATA] …"
drag, startPoint x: 698, startPoint y: 260, endPoint x: 696, endPoint y: 267, distance: 7.2
click select "Select 10AFM 10GAG 10GAH 10GFL 10GFO 10GIE 10GIS 30MABS St [PERSON_NAME] Program"
select select "214681"
click select "Select 10AFM 10GAG 10GAH 10GFL 10GFO 10GIE 10GIS 30MABS St [PERSON_NAME] Program"
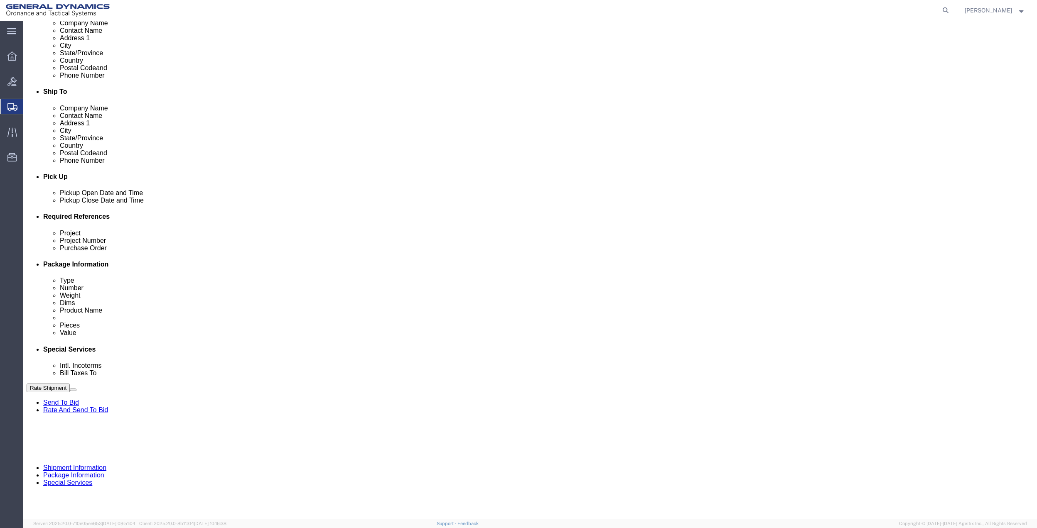
click input "General Dynamics OTS % Data2Logistics"
click p "- GEDOTS %DATA 2 LOGISTICS - (GEDOTS %DATA 2 LOGISTICS) [GEOGRAPHIC_DATA][PERSO…"
type input "GEDOTS %DATA 2 LOGISTICS"
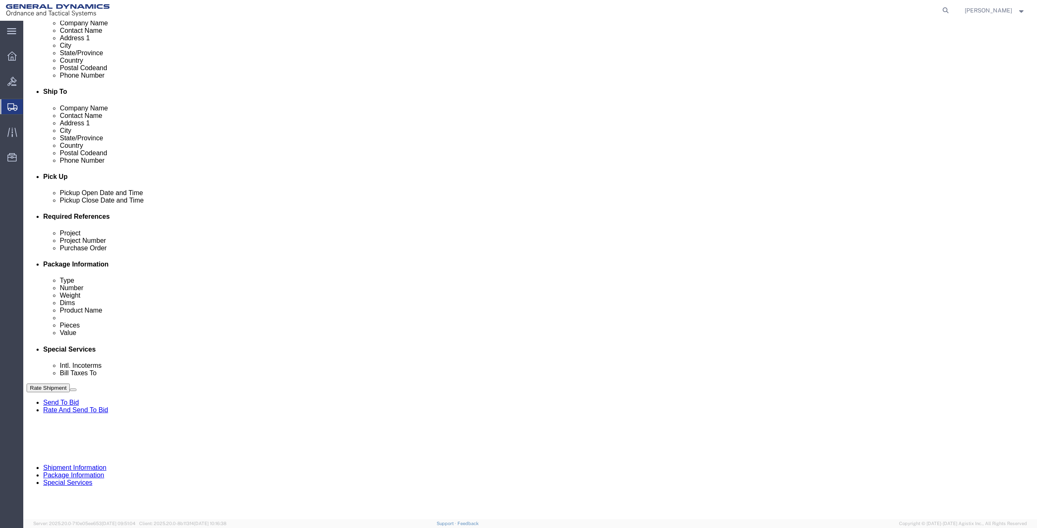
type input "PO BOX 61050"
type input "GEDOTS %DATA 2 LOGISTICS"
type input "FORT [PERSON_NAME]"
type input "33906"
select select "FL"
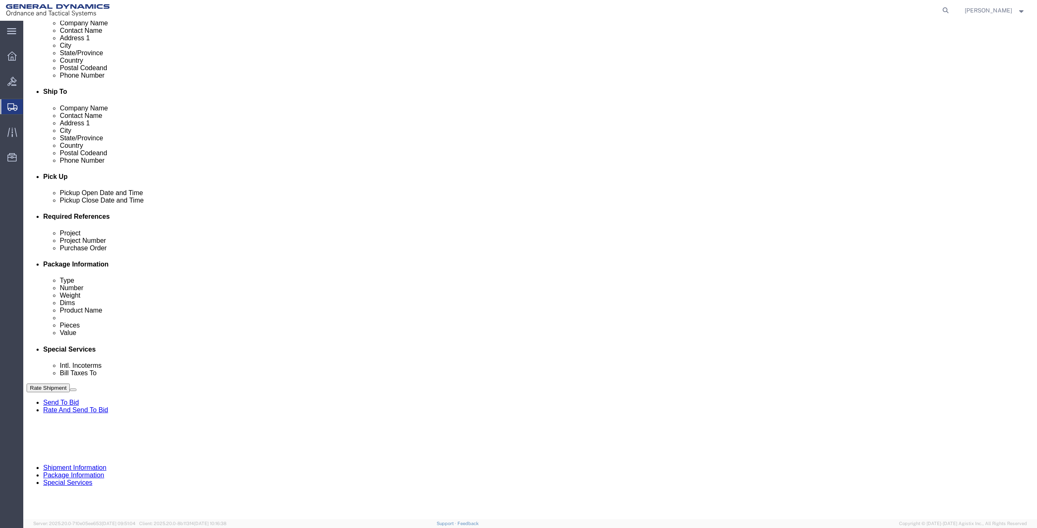
type input "GEDOTS %DATA 2 LOGISTICS"
click link "Shipment Information"
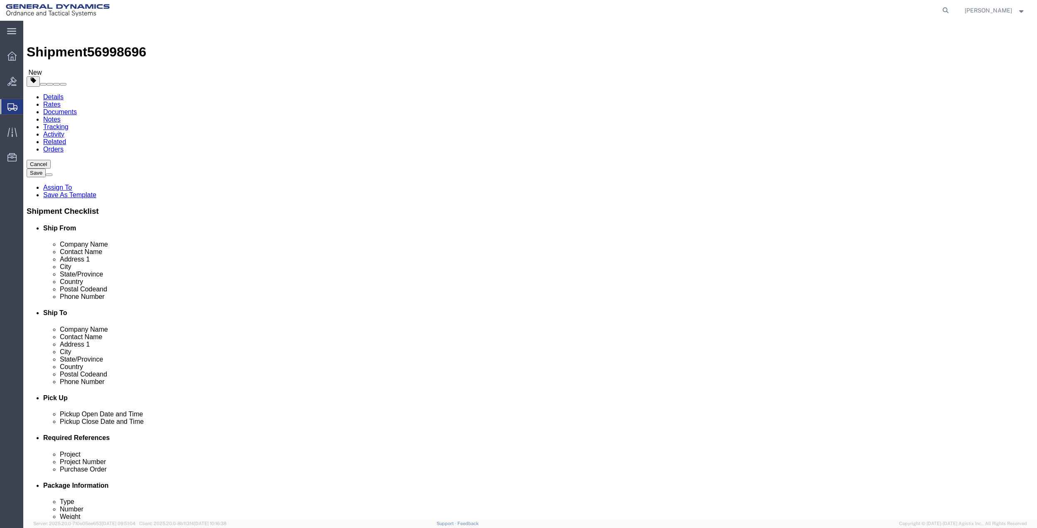
click input "[PERSON_NAME]"
type input "FINNIIS [PERSON_NAME]"
click input "[PERSON_NAME]"
type input "FINNIIS [PERSON_NAME]"
click input "FINNIIS [PERSON_NAME]"
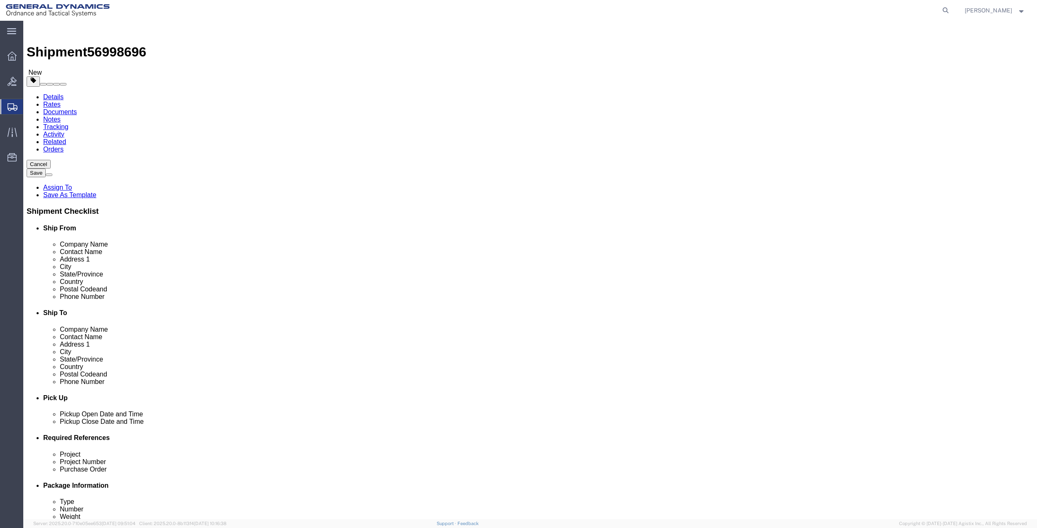
type input "[PERSON_NAME]"
click input "FINNIIS [PERSON_NAME]"
type input "[PERSON_NAME]"
click span
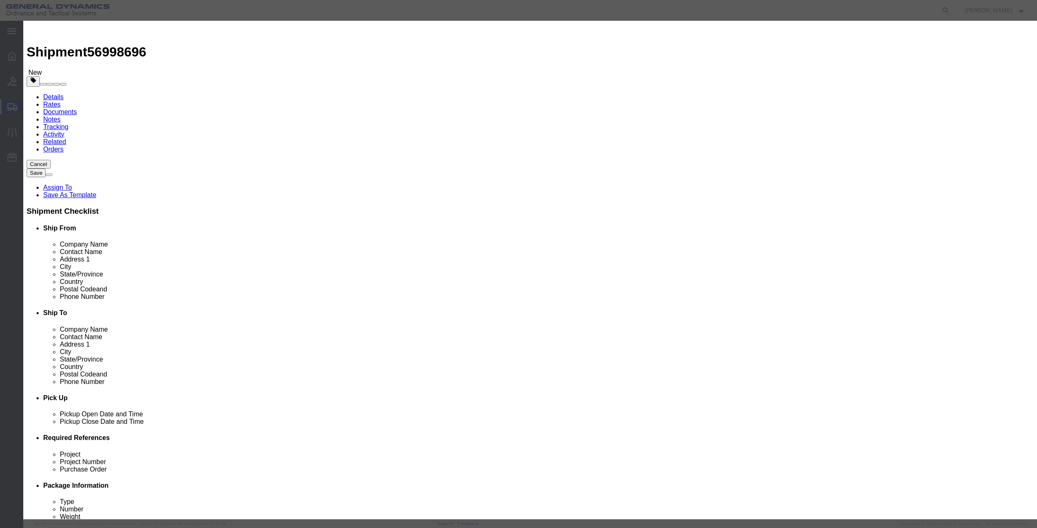
click input "checkbox"
checkbox input "true"
click button "Save"
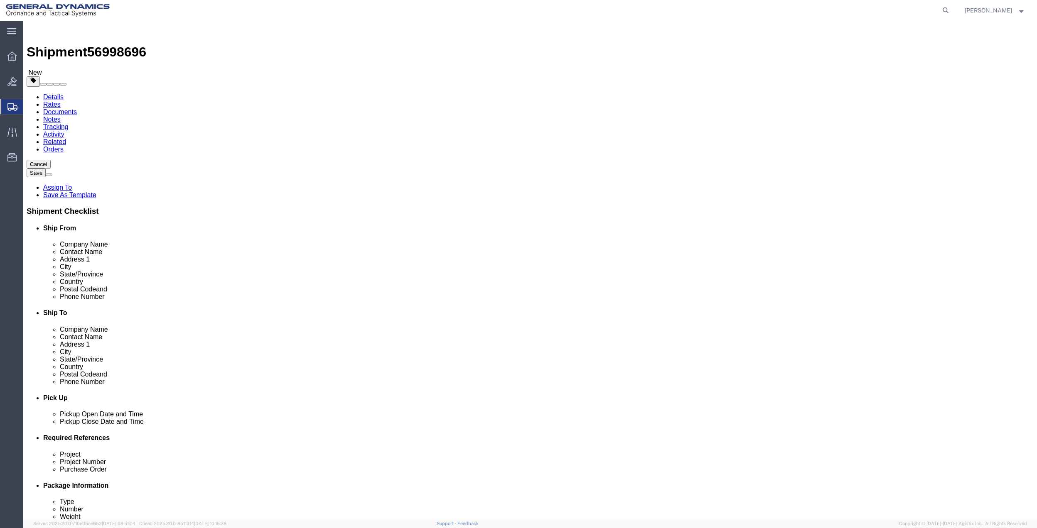
click button "Rate Shipment"
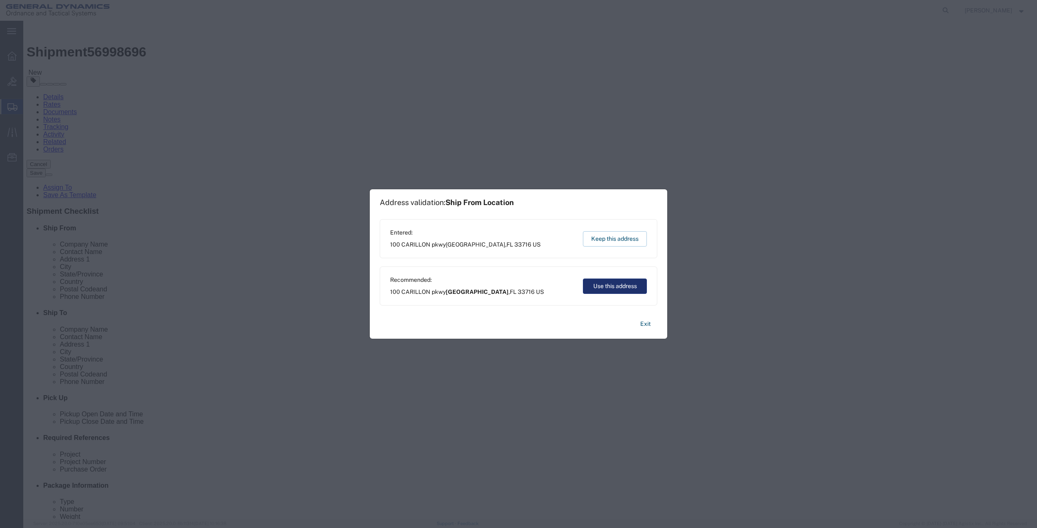
click at [628, 279] on button "Use this address" at bounding box center [615, 286] width 64 height 15
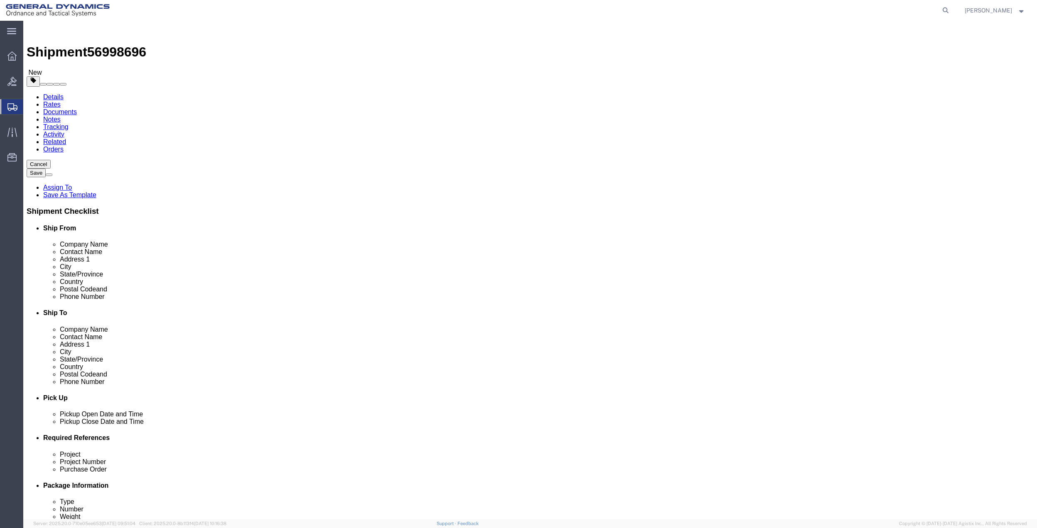
click input "214/232-9759"
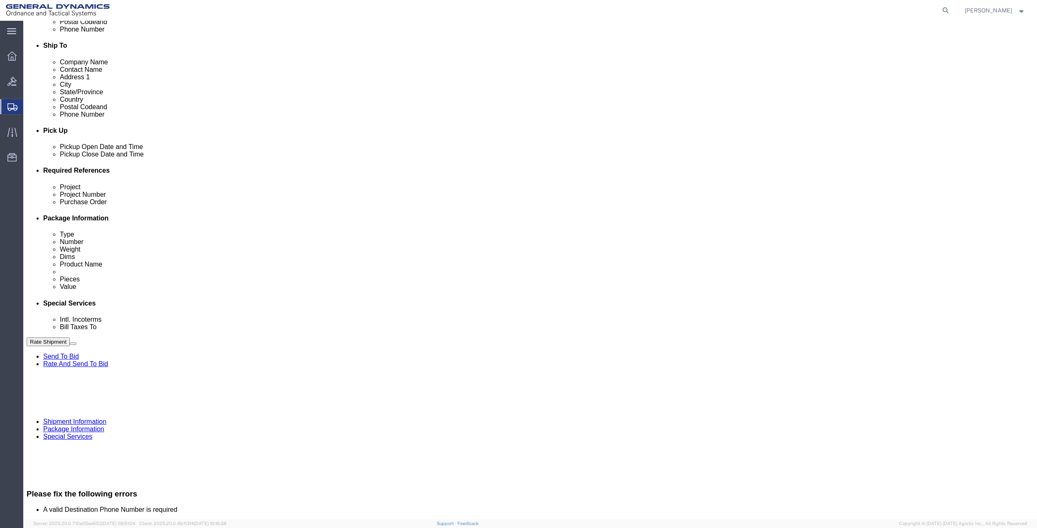
type input "[PHONE_NUMBER]"
click button "Rate Shipment"
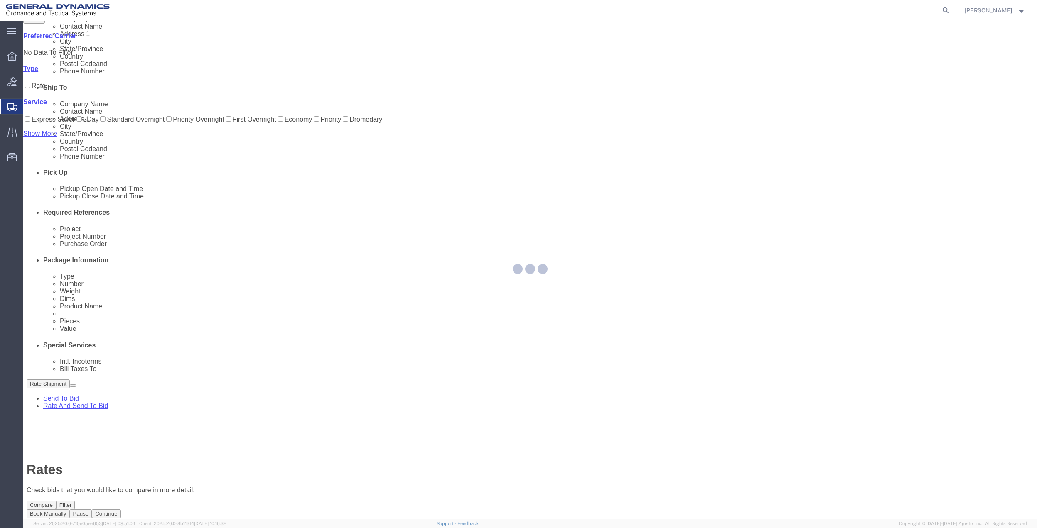
scroll to position [0, 0]
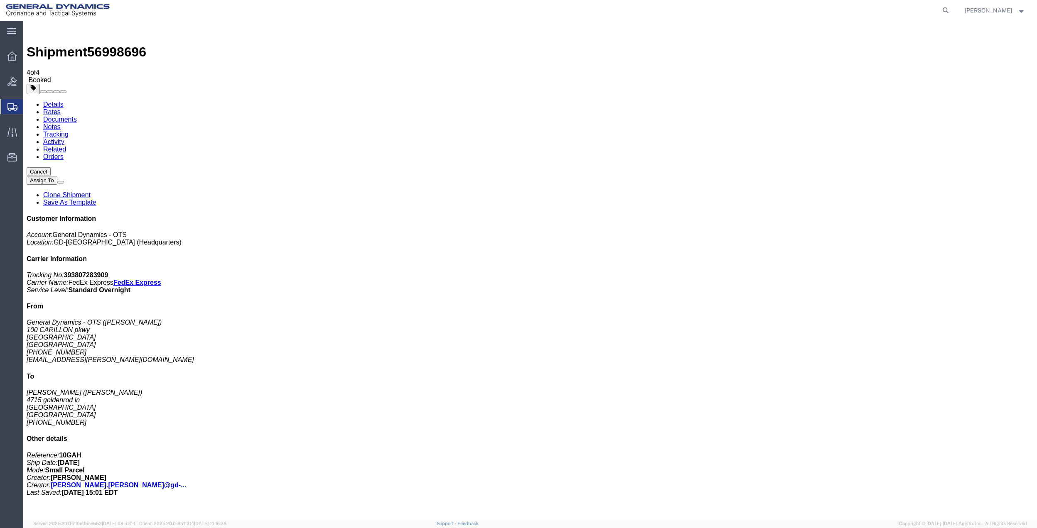
drag, startPoint x: 107, startPoint y: 162, endPoint x: 419, endPoint y: 178, distance: 312.3
